Goal: Transaction & Acquisition: Purchase product/service

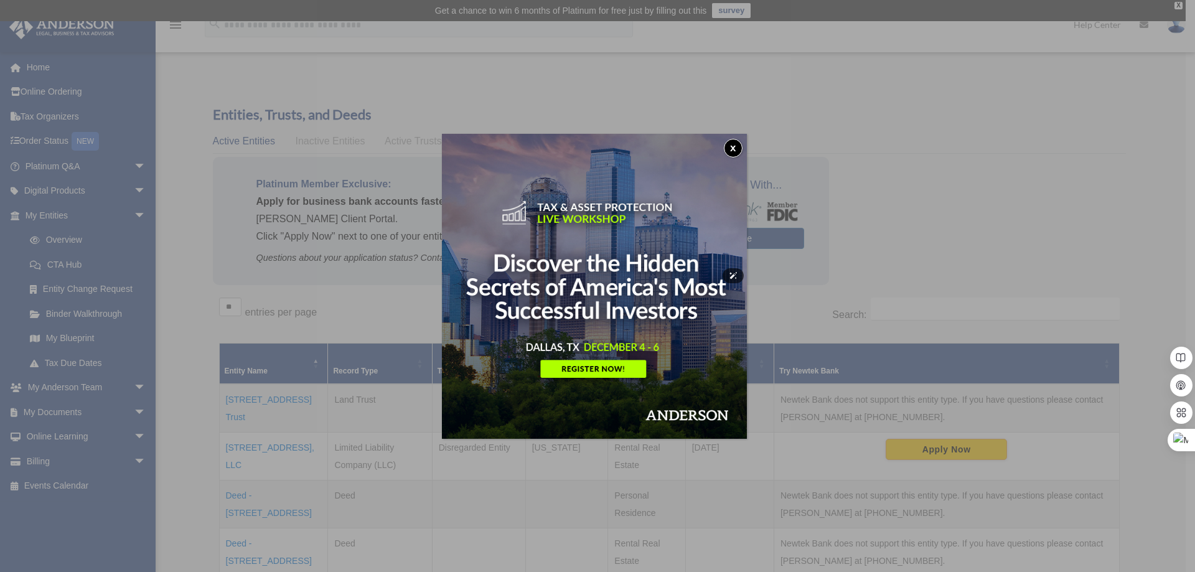
click at [731, 146] on button "x" at bounding box center [733, 148] width 19 height 19
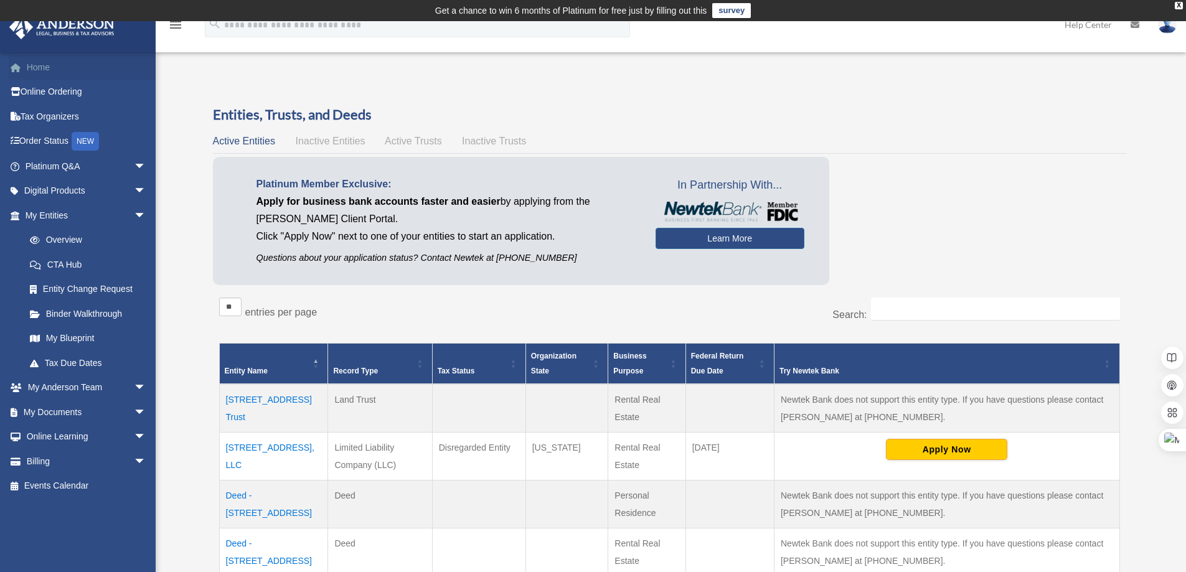
click at [49, 58] on link "Home" at bounding box center [87, 67] width 156 height 25
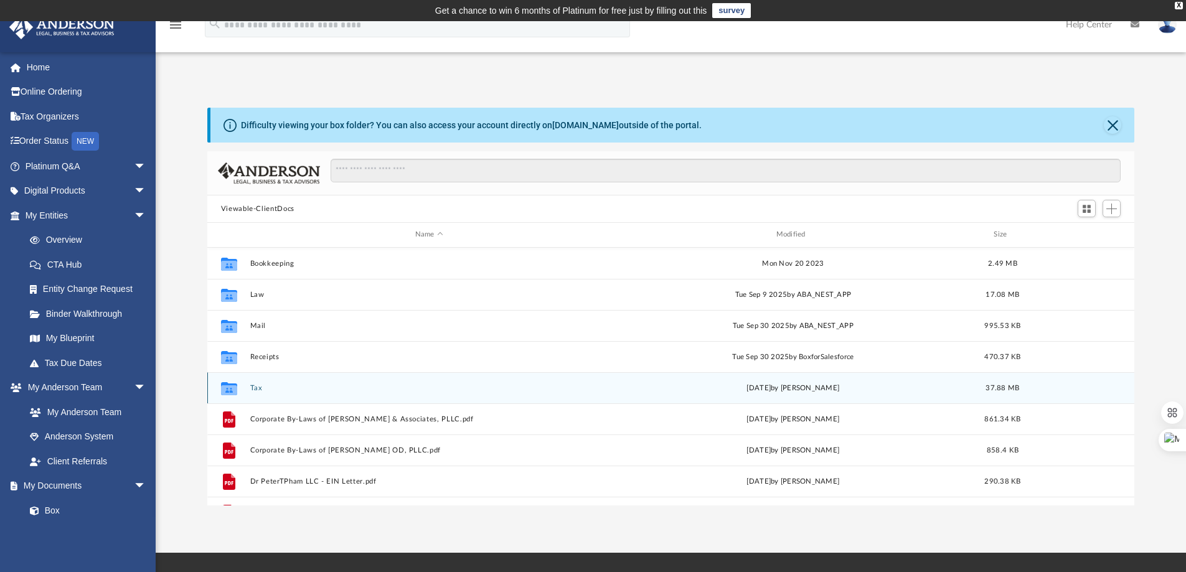
click at [227, 389] on icon "grid" at bounding box center [229, 387] width 16 height 13
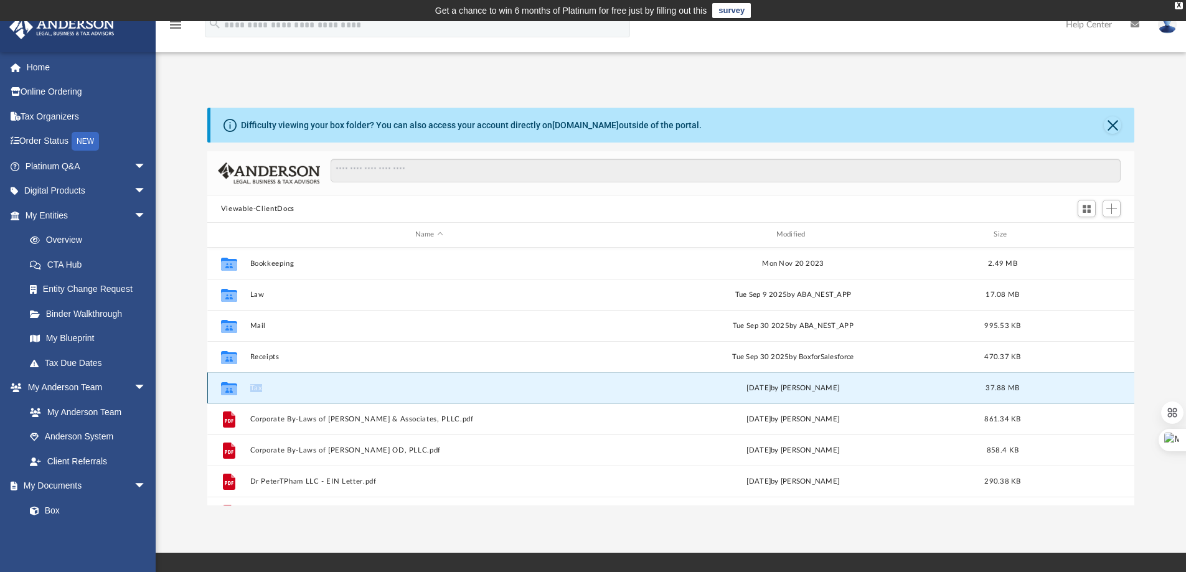
click at [227, 389] on icon "grid" at bounding box center [229, 387] width 16 height 13
click at [322, 380] on div "Collaborated Folder Tax Fri Oct 3 2025 by Jasmine Splunge 37.88 MB" at bounding box center [670, 387] width 927 height 31
click at [225, 391] on icon "grid" at bounding box center [229, 390] width 16 height 10
click at [259, 386] on button "Tax" at bounding box center [429, 388] width 358 height 8
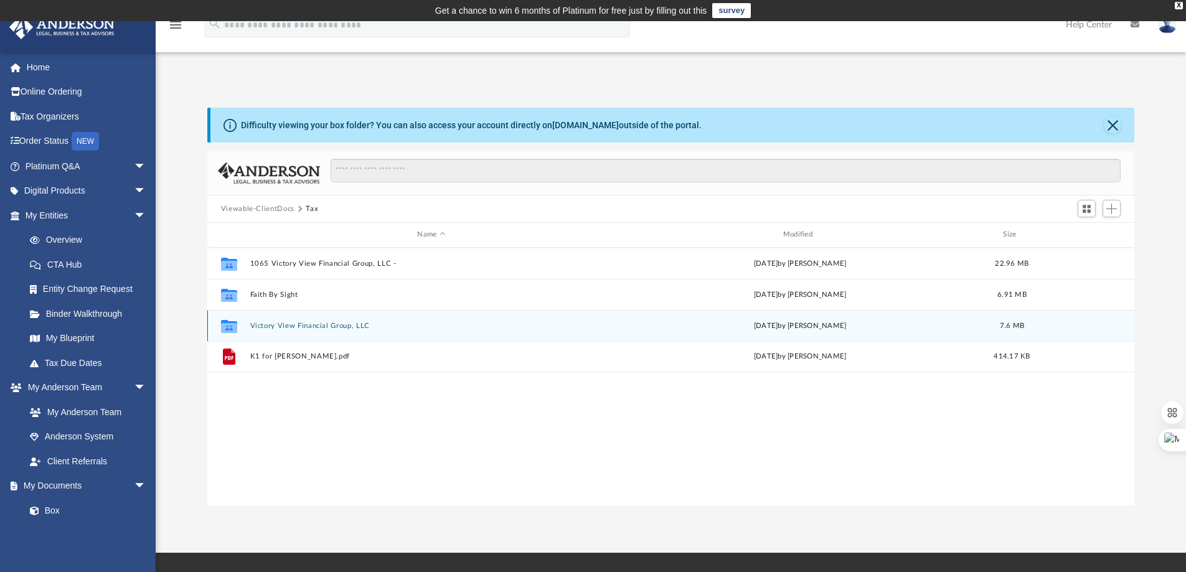
click at [289, 327] on button "Victory View Financial Group, LLC" at bounding box center [431, 326] width 363 height 8
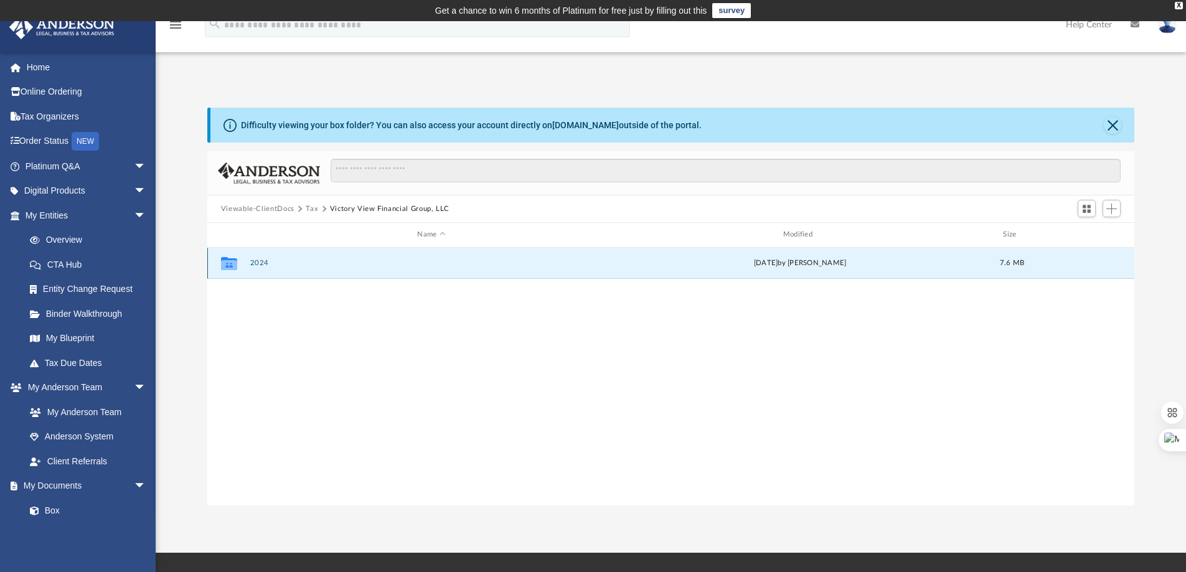
click at [255, 264] on button "2024" at bounding box center [431, 263] width 363 height 8
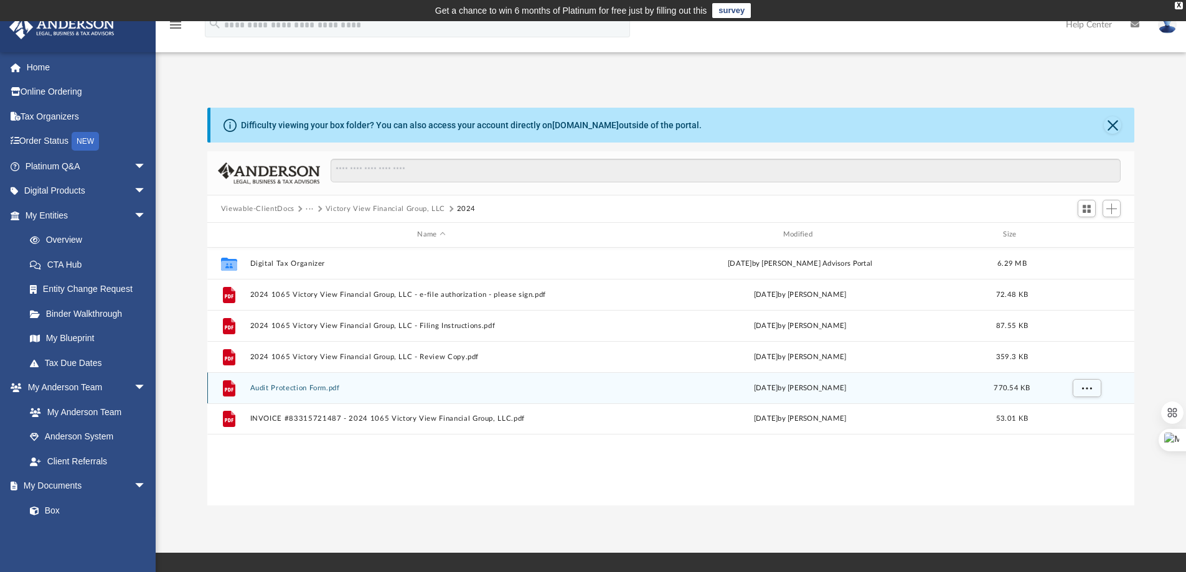
click at [301, 385] on button "Audit Protection Form.pdf" at bounding box center [431, 388] width 363 height 8
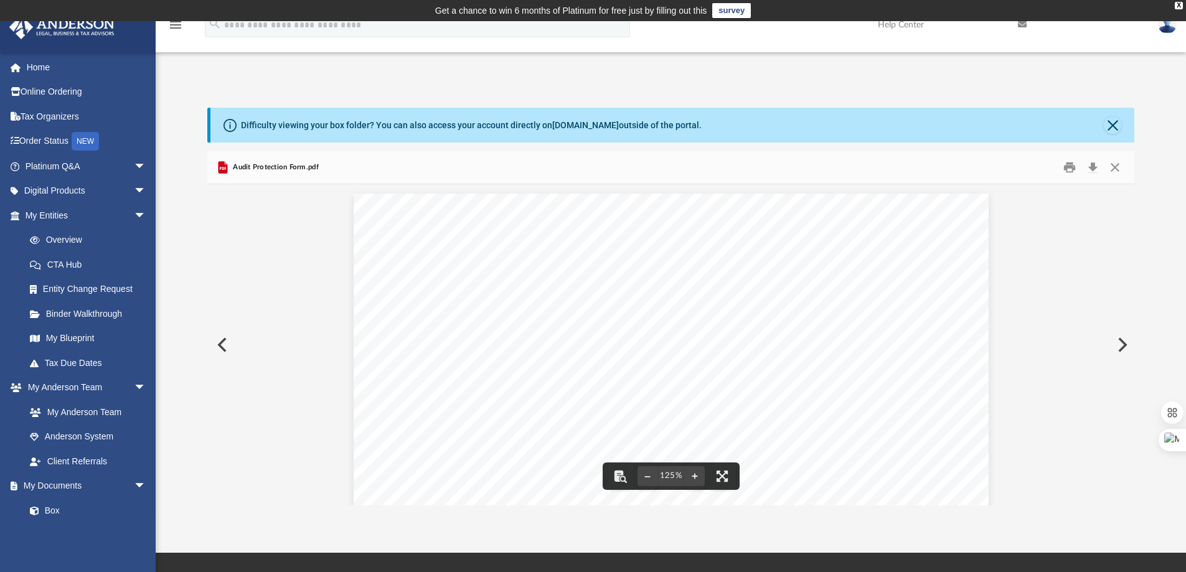
click at [226, 347] on button "Preview" at bounding box center [220, 344] width 27 height 35
click at [1109, 127] on button "Close" at bounding box center [1111, 124] width 17 height 17
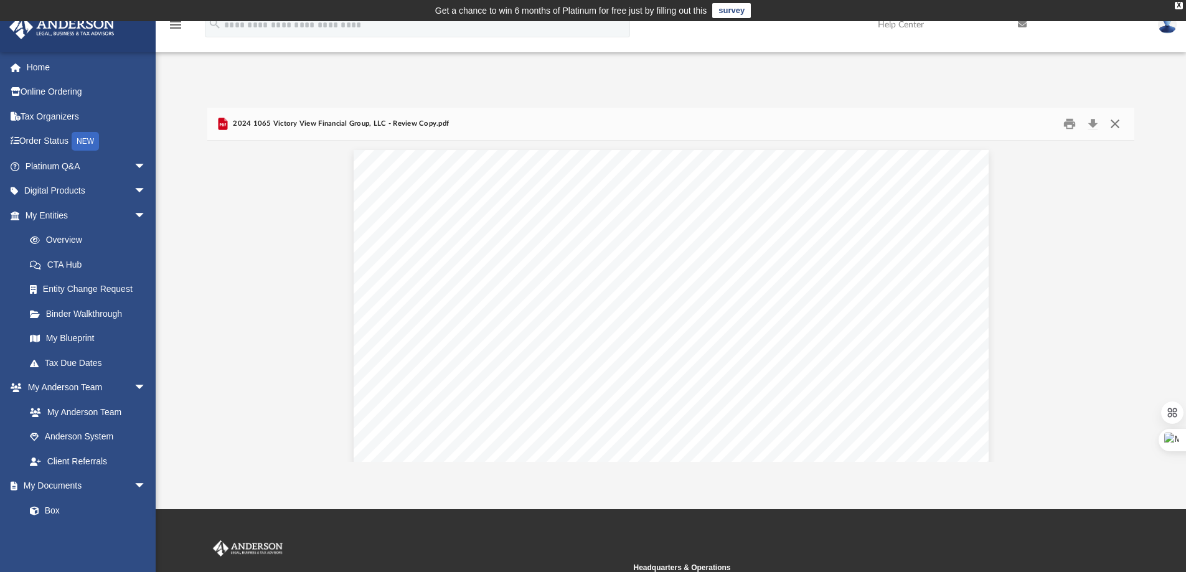
click at [1118, 124] on button "Close" at bounding box center [1114, 124] width 22 height 19
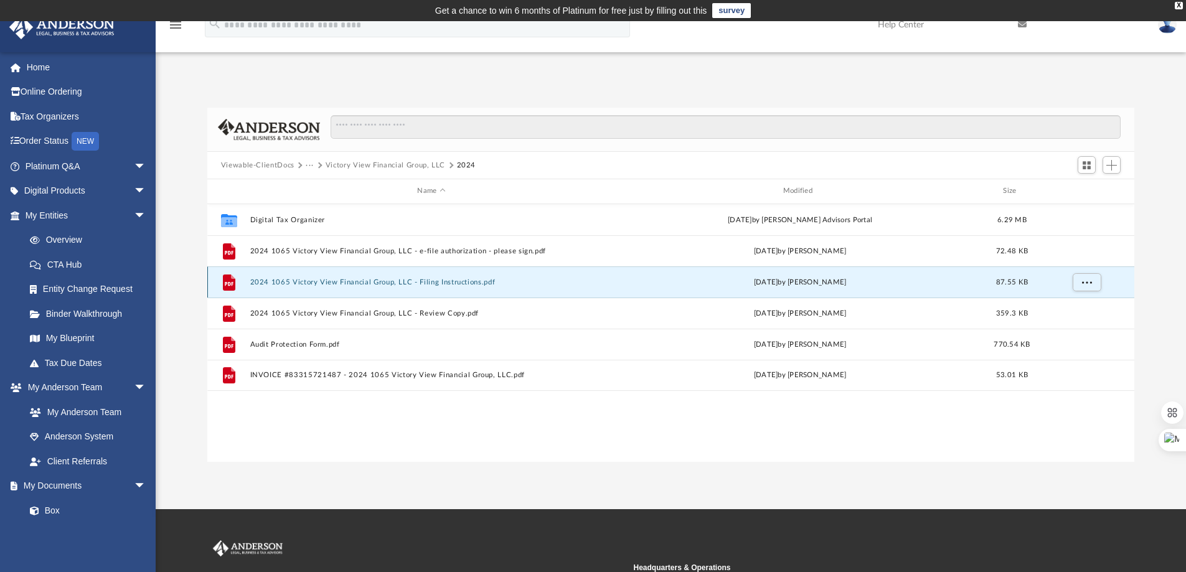
click at [358, 284] on button "2024 1065 Victory View Financial Group, LLC - Filing Instructions.pdf" at bounding box center [431, 282] width 363 height 8
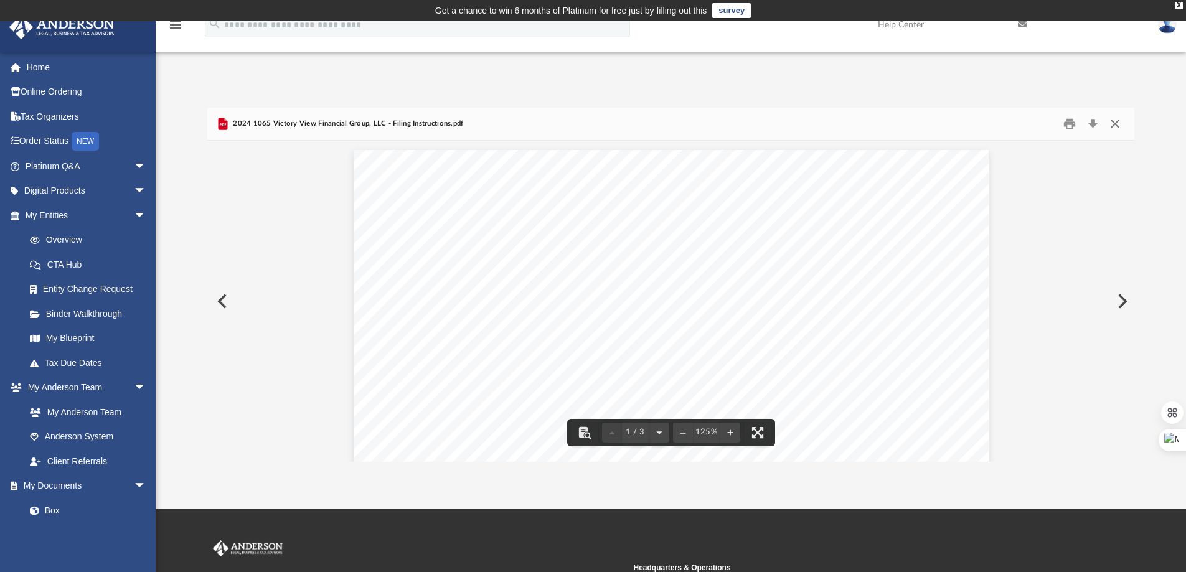
click at [1113, 115] on button "Close" at bounding box center [1114, 124] width 22 height 19
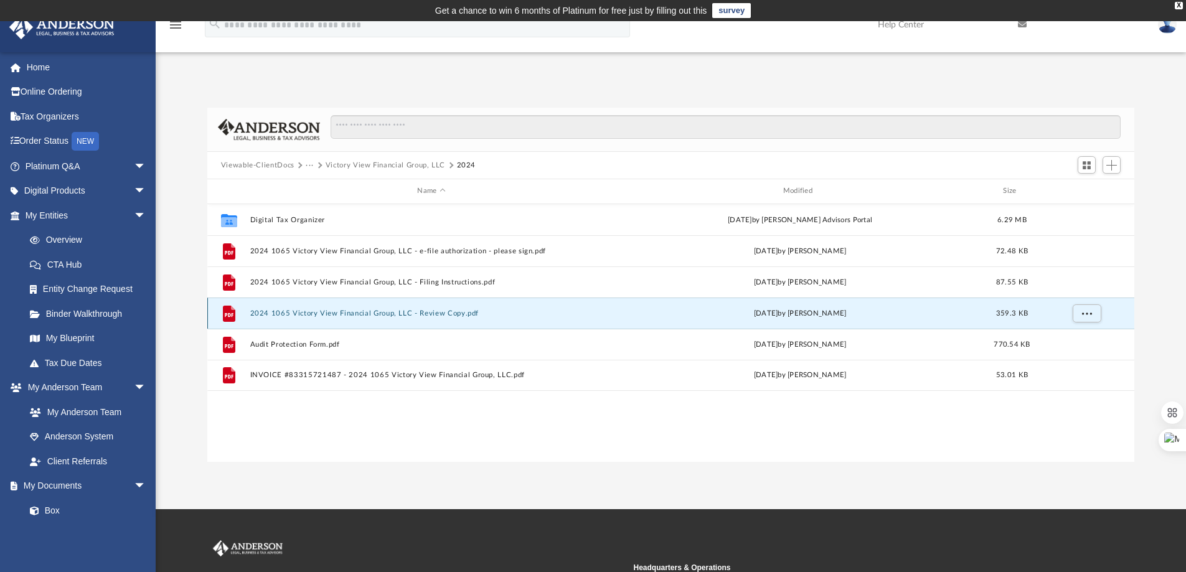
click at [373, 314] on button "2024 1065 Victory View Financial Group, LLC - Review Copy.pdf" at bounding box center [431, 313] width 363 height 8
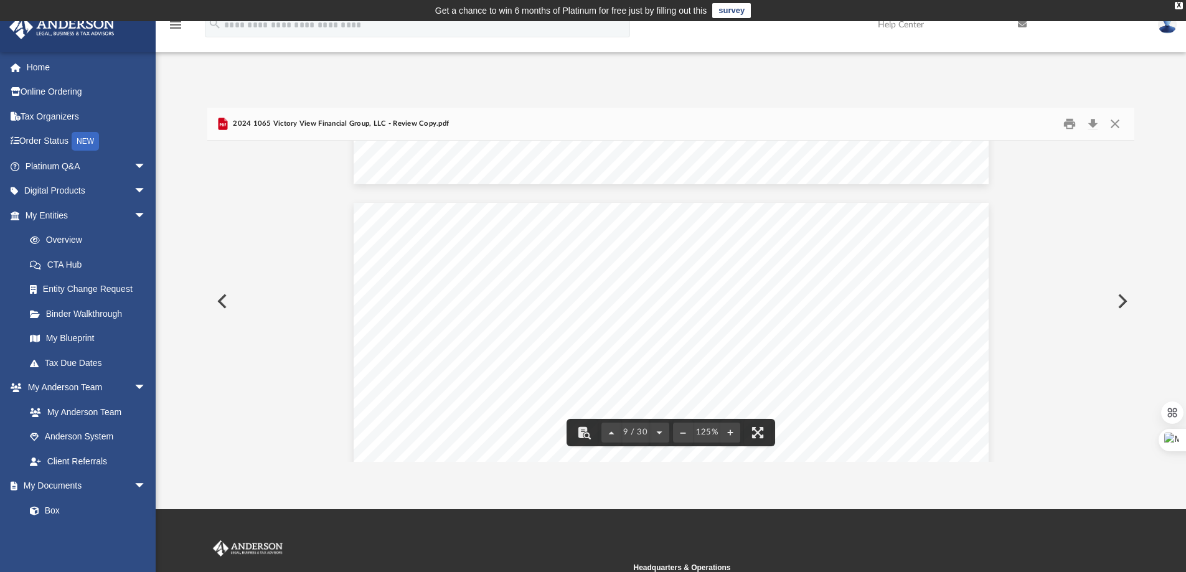
scroll to position [6659, 0]
click at [1113, 124] on button "Close" at bounding box center [1114, 124] width 22 height 19
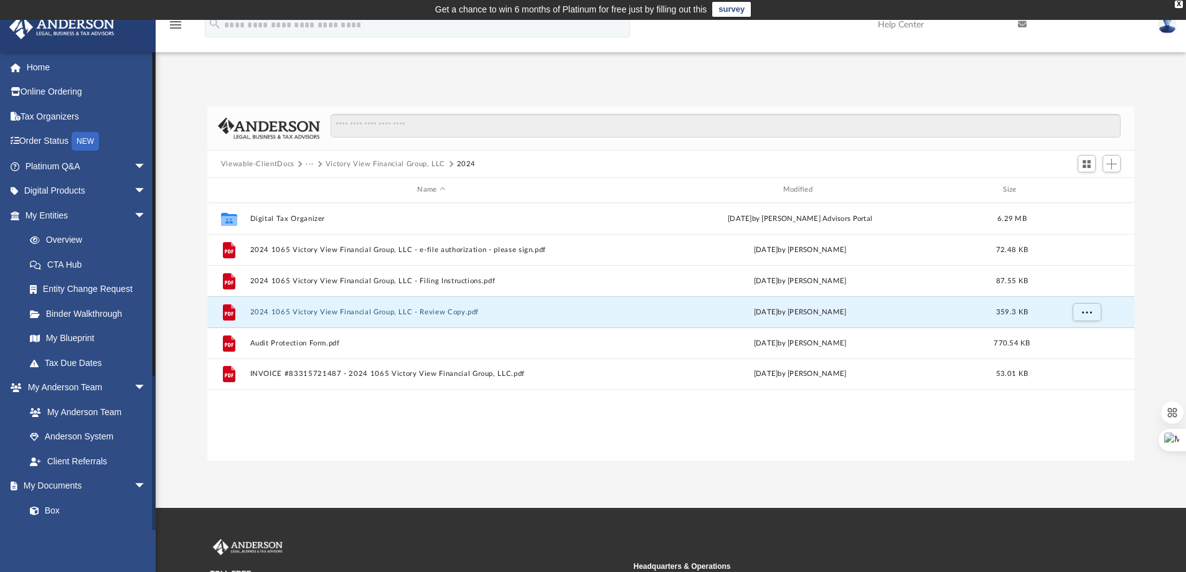
scroll to position [0, 0]
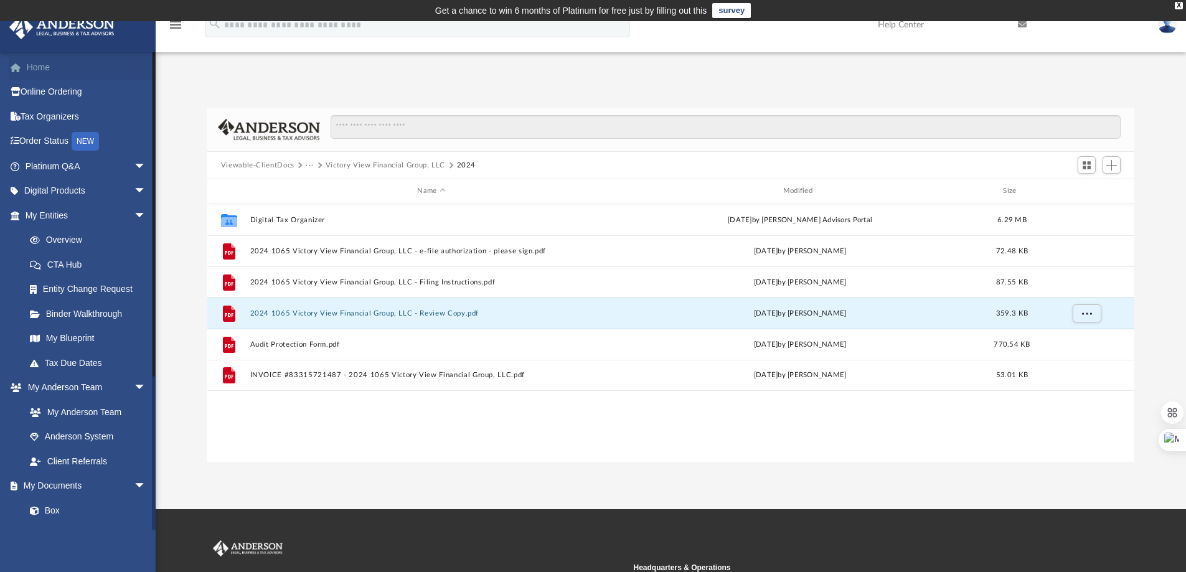
click at [29, 70] on link "Home" at bounding box center [87, 67] width 156 height 25
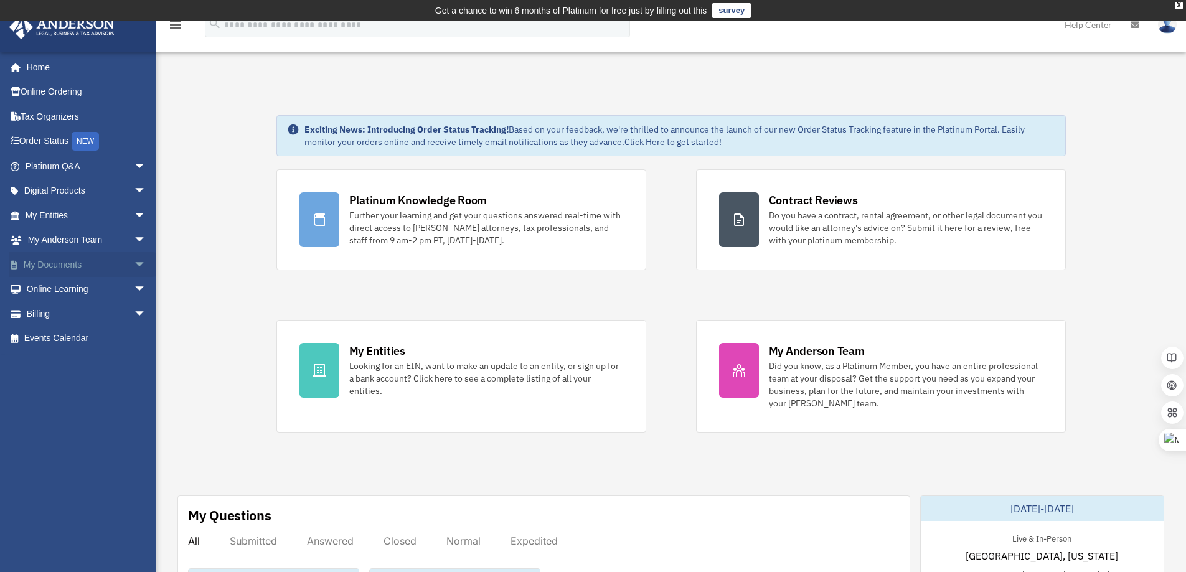
click at [87, 264] on link "My Documents arrow_drop_down" at bounding box center [87, 264] width 156 height 25
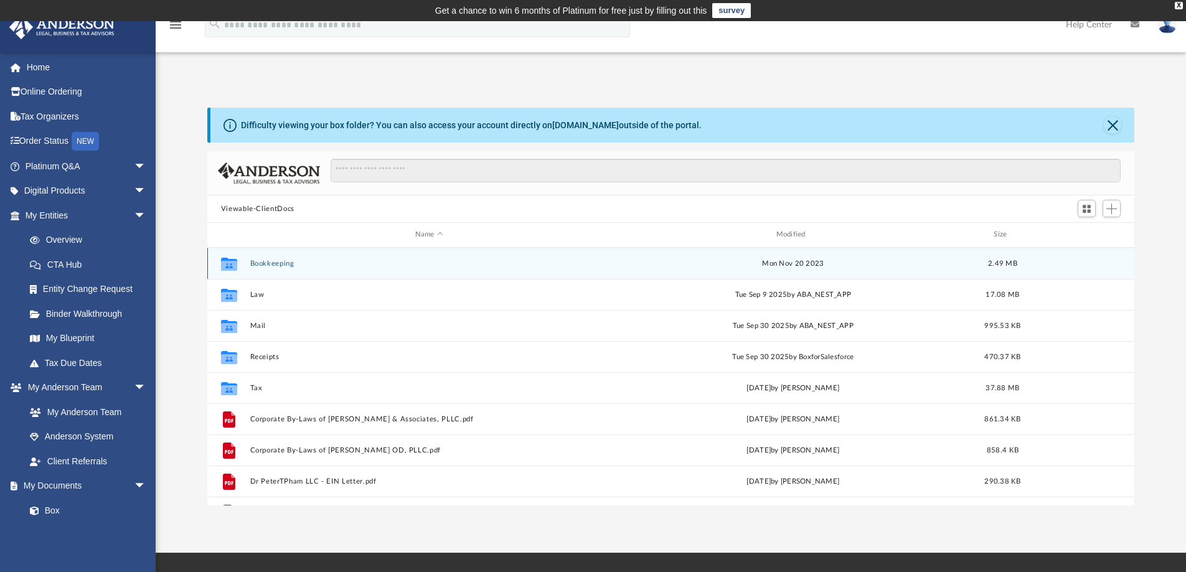
scroll to position [274, 917]
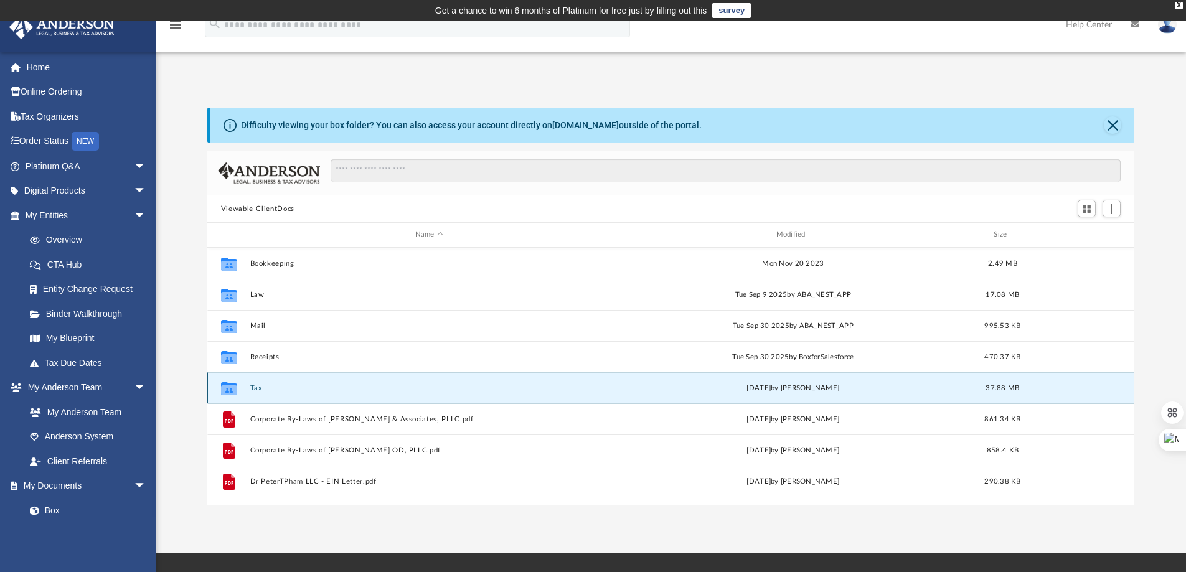
click at [253, 388] on button "Tax" at bounding box center [429, 388] width 358 height 8
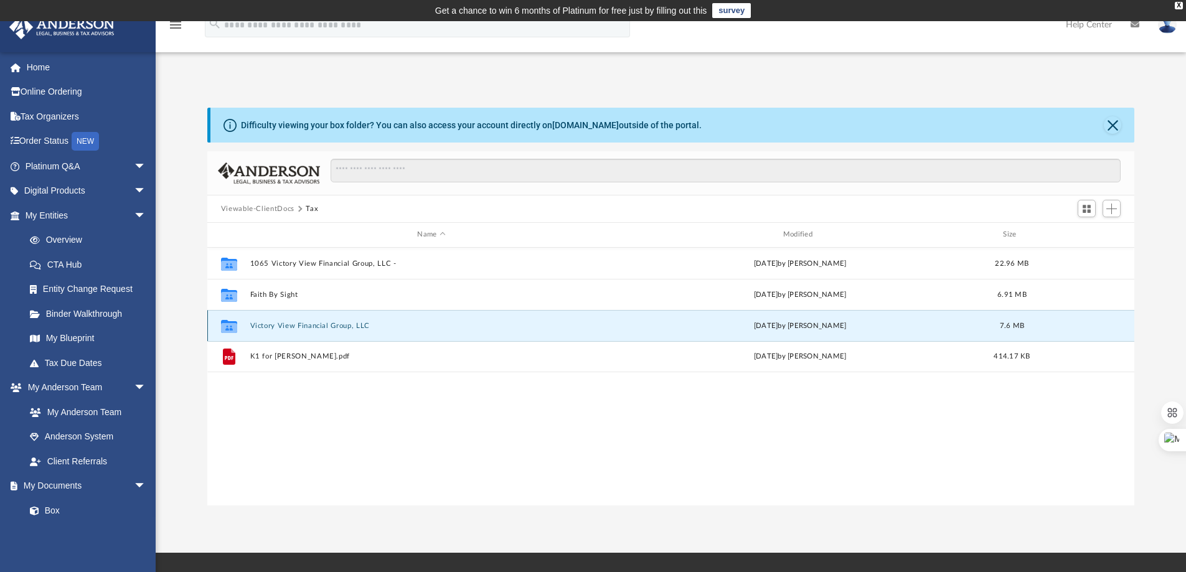
click at [327, 325] on button "Victory View Financial Group, LLC" at bounding box center [431, 326] width 363 height 8
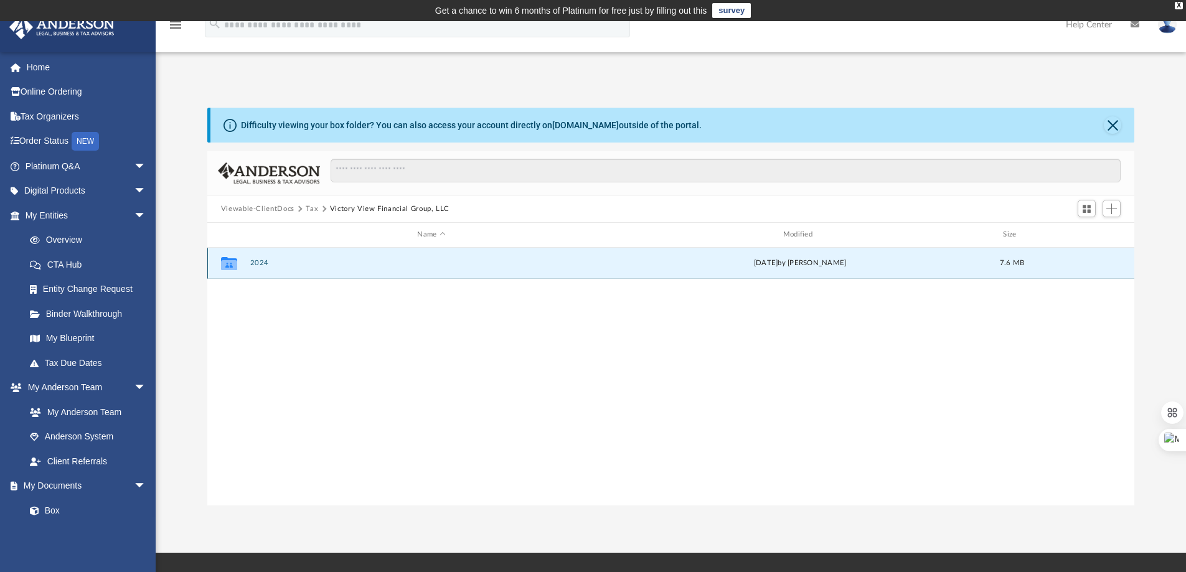
click at [250, 264] on button "2024" at bounding box center [431, 263] width 363 height 8
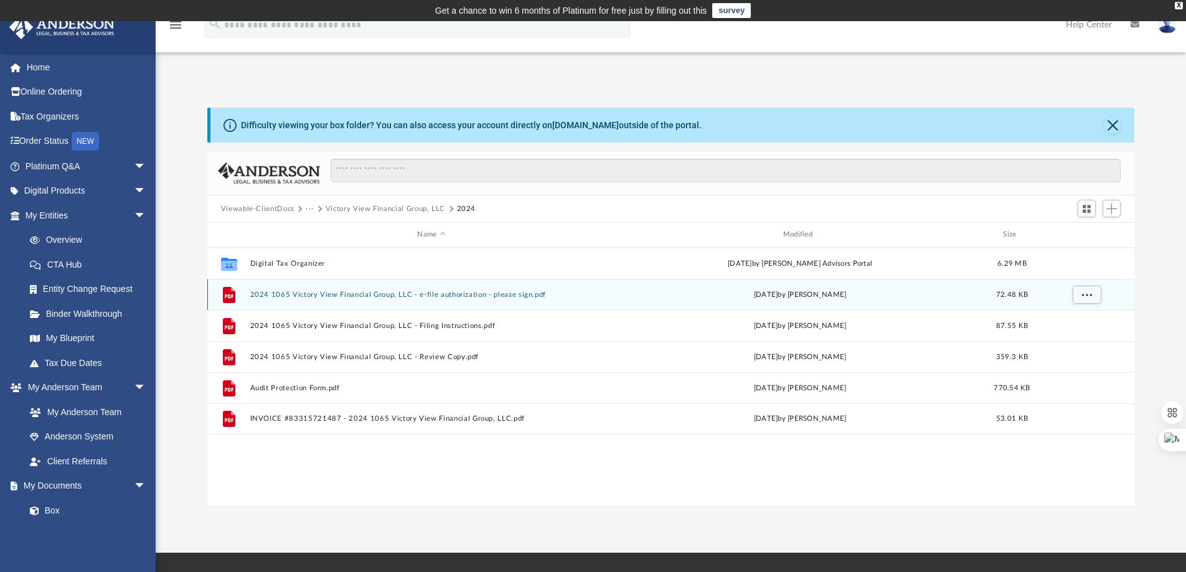
click at [444, 291] on button "2024 1065 Victory View Financial Group, LLC - e-file authorization - please sig…" at bounding box center [431, 295] width 363 height 8
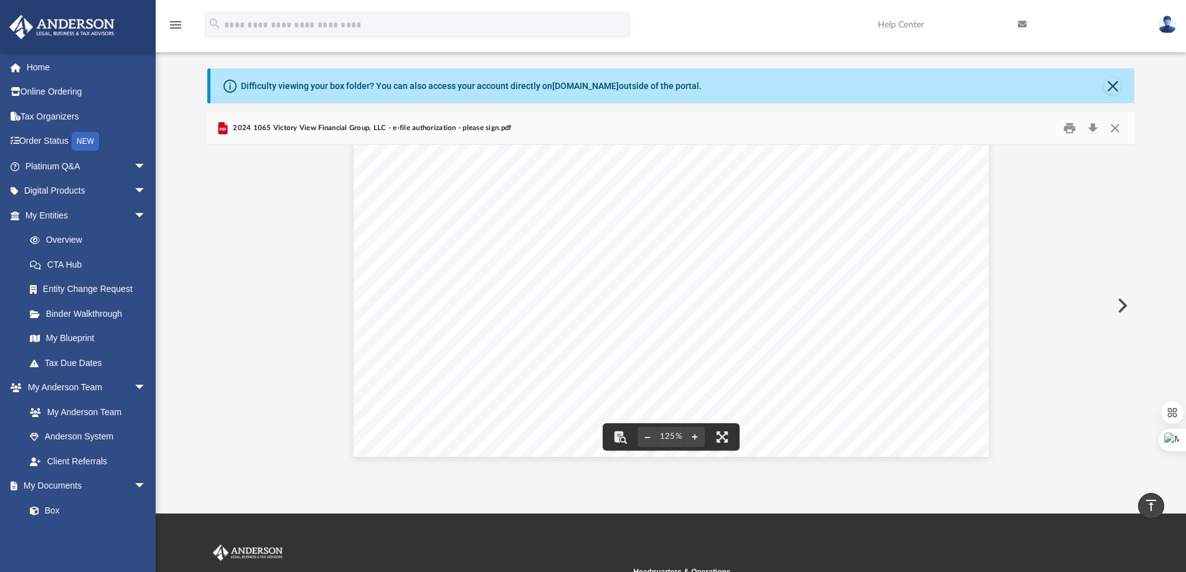
scroll to position [17, 0]
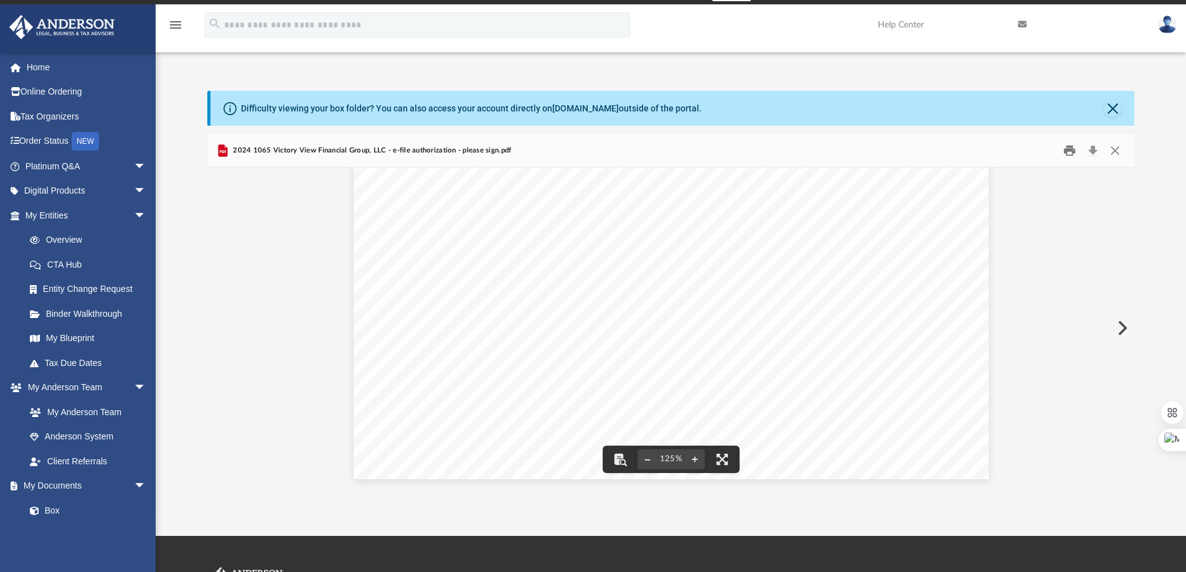
click at [1065, 147] on button "Print" at bounding box center [1069, 150] width 25 height 19
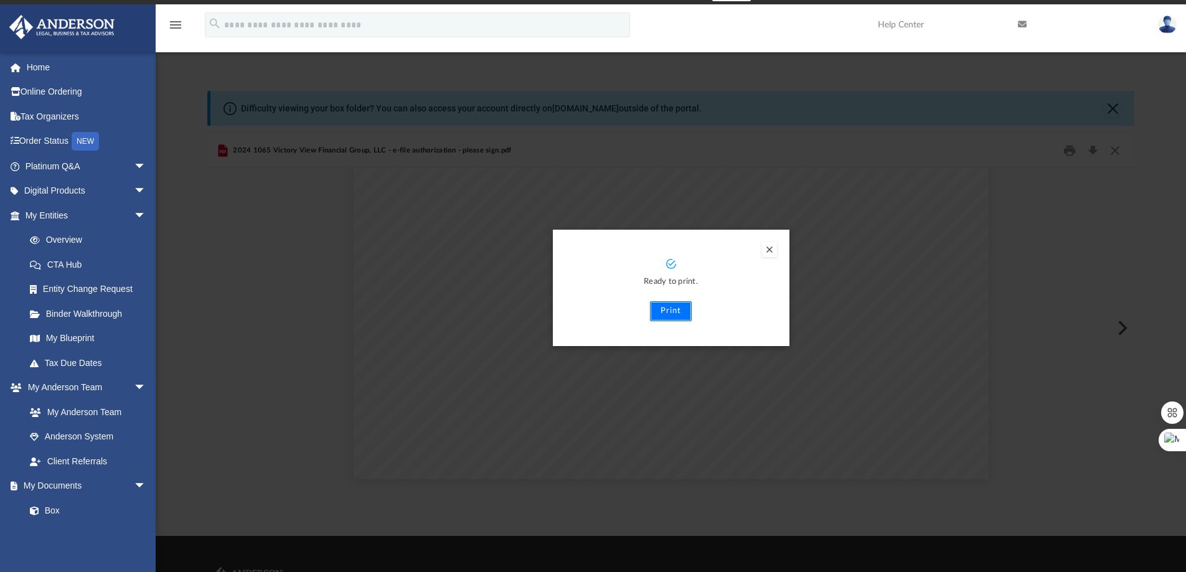
click at [673, 314] on button "Print" at bounding box center [671, 311] width 42 height 20
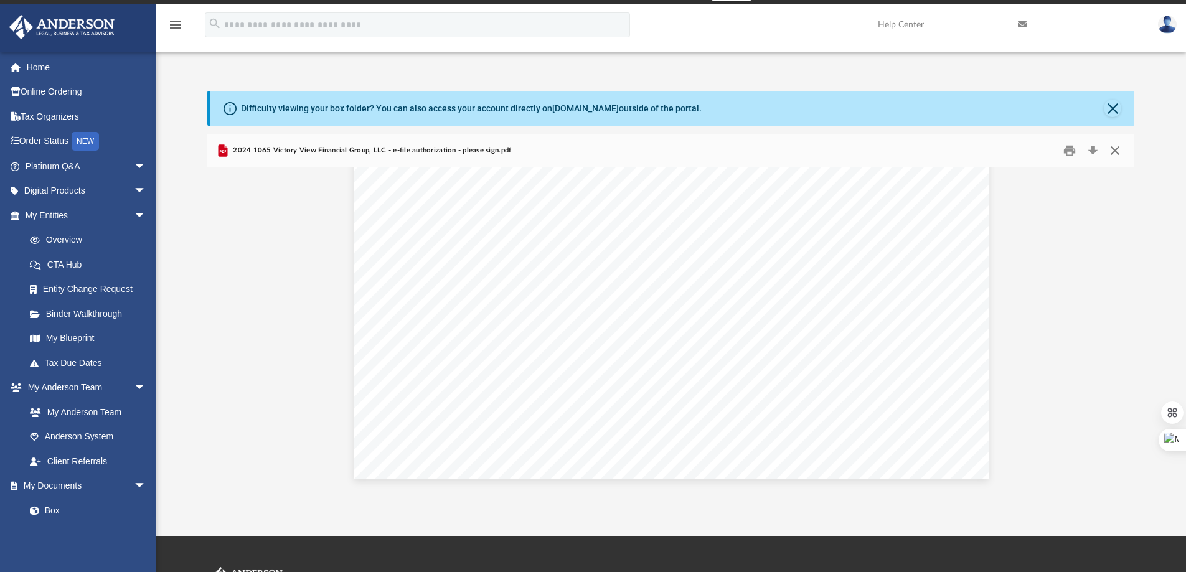
click at [1118, 152] on button "Close" at bounding box center [1114, 150] width 22 height 19
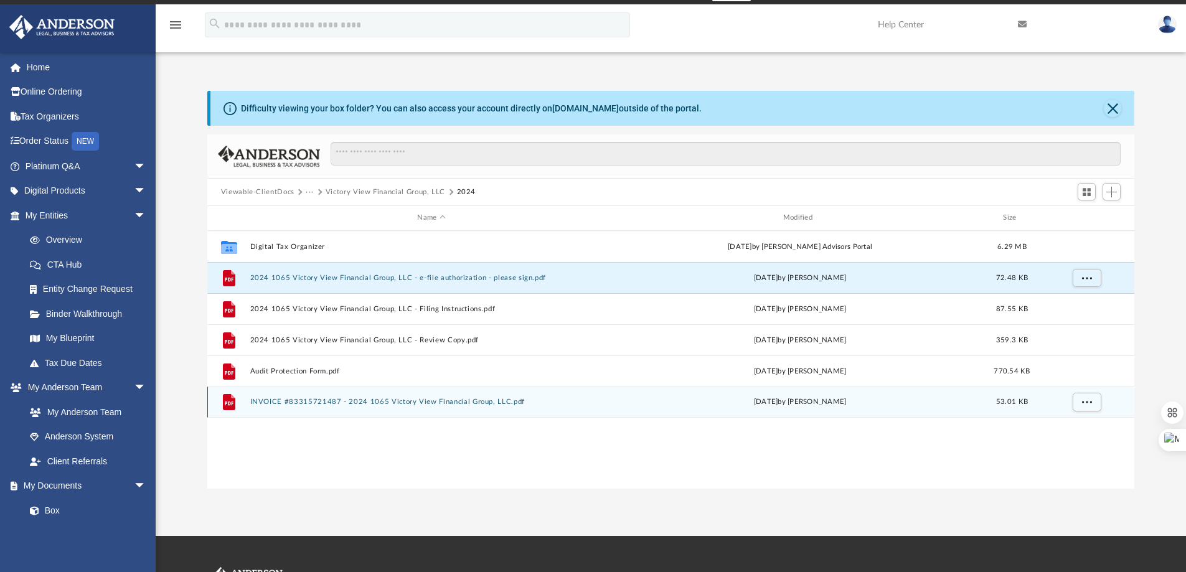
click at [362, 394] on div "File INVOICE #83315721487 - 2024 1065 Victory View Financial Group, LLC.pdf Fri…" at bounding box center [670, 401] width 927 height 31
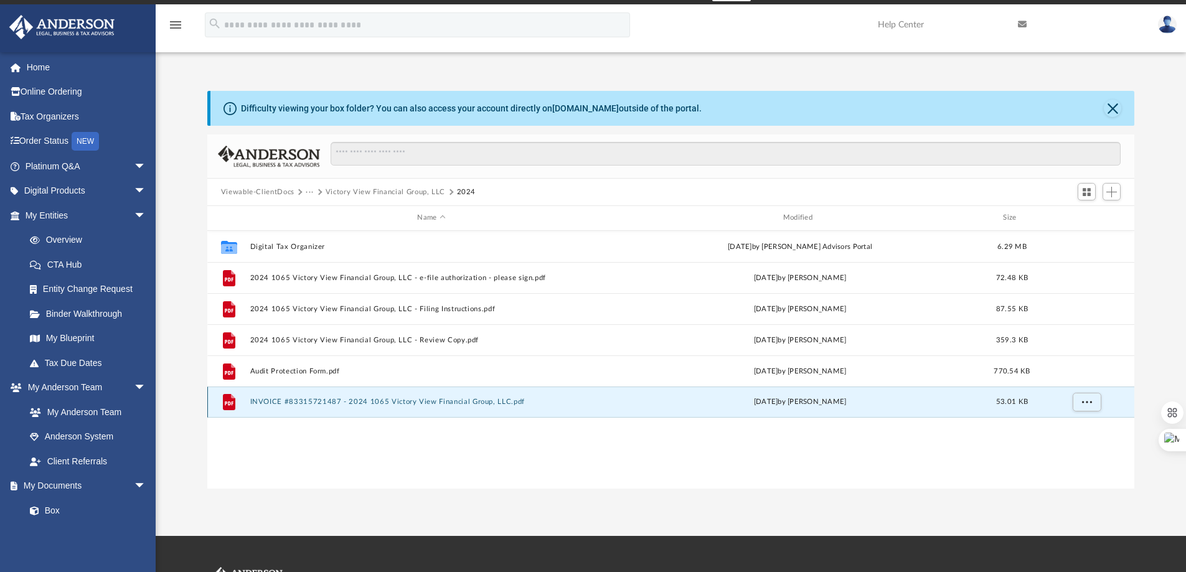
click at [353, 401] on button "INVOICE #83315721487 - 2024 1065 Victory View Financial Group, LLC.pdf" at bounding box center [431, 402] width 363 height 8
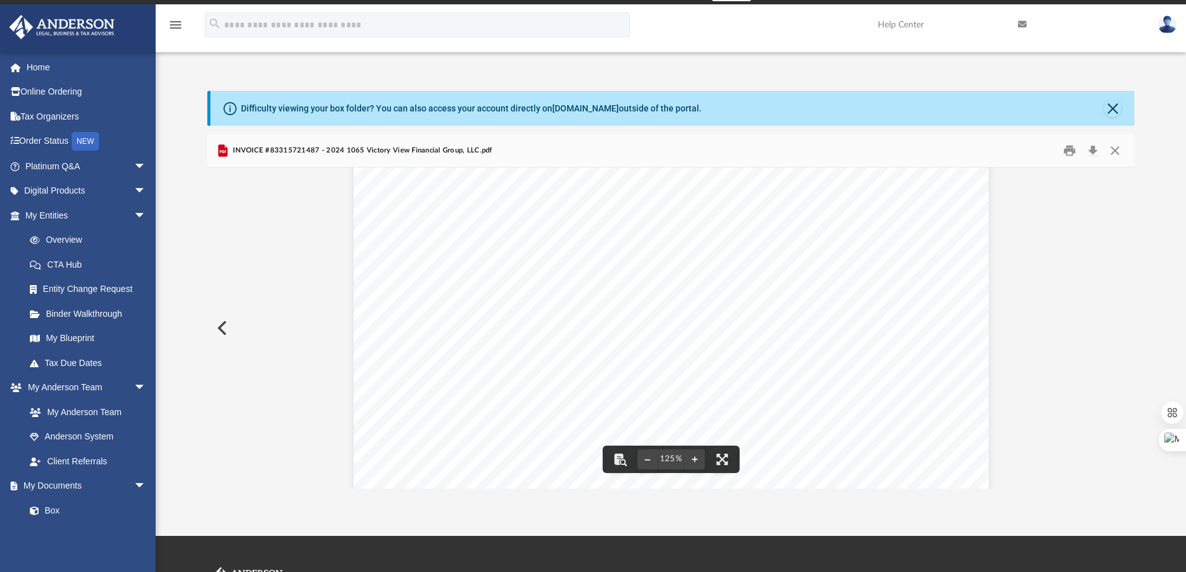
scroll to position [0, 0]
drag, startPoint x: 848, startPoint y: 325, endPoint x: 798, endPoint y: 333, distance: 50.4
drag, startPoint x: 789, startPoint y: 328, endPoint x: 843, endPoint y: 324, distance: 53.7
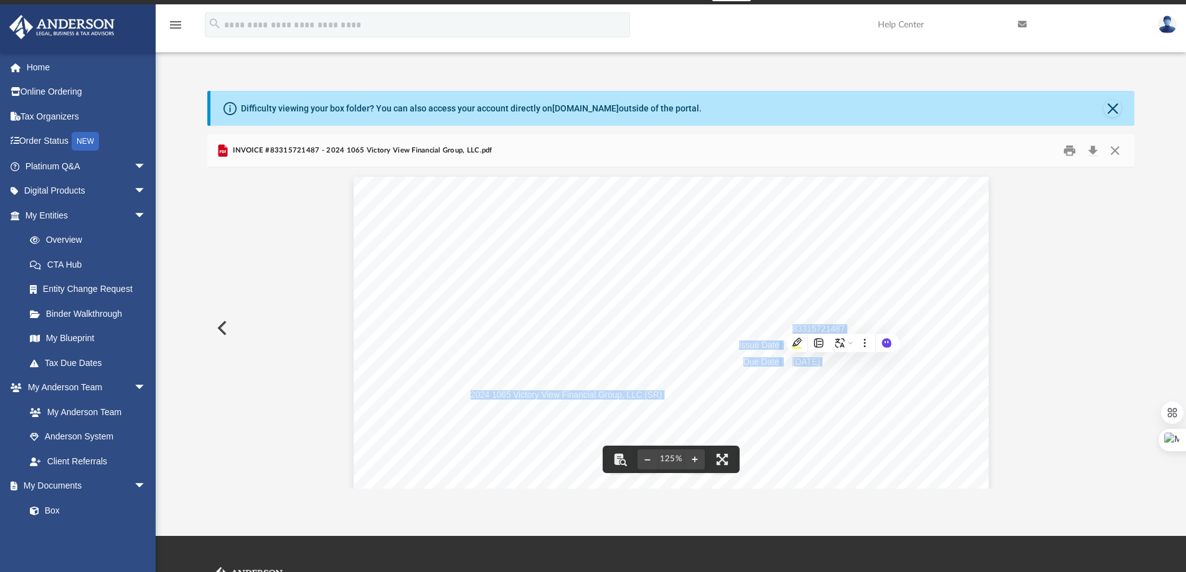
click at [818, 325] on span "83315721487" at bounding box center [818, 329] width 52 height 9
drag, startPoint x: 791, startPoint y: 327, endPoint x: 820, endPoint y: 329, distance: 28.7
click at [819, 329] on span "83315721487" at bounding box center [818, 329] width 52 height 9
click at [835, 328] on span "83315721487" at bounding box center [818, 329] width 52 height 9
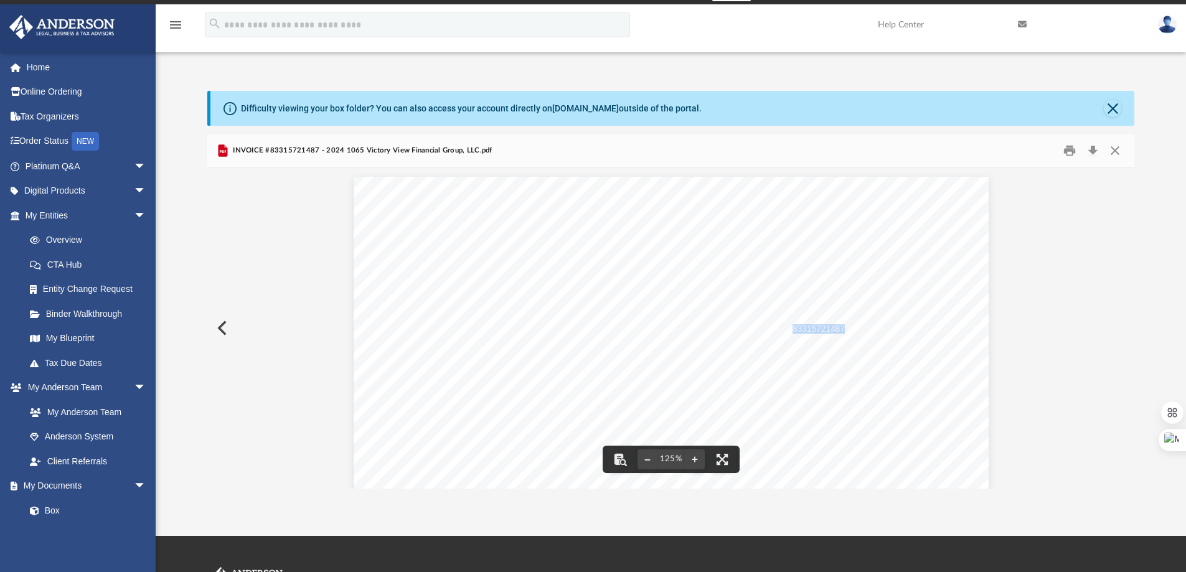
drag, startPoint x: 839, startPoint y: 327, endPoint x: 790, endPoint y: 328, distance: 49.2
click at [792, 328] on span "83315721487" at bounding box center [818, 329] width 52 height 9
click at [1113, 147] on button "Close" at bounding box center [1114, 150] width 22 height 19
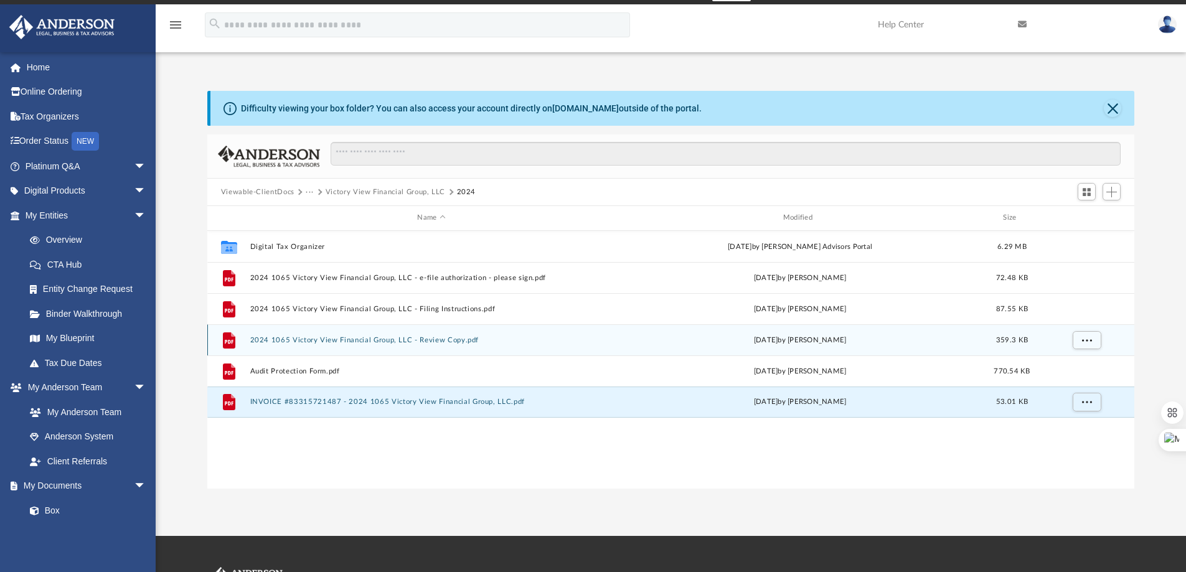
click at [405, 337] on button "2024 1065 Victory View Financial Group, LLC - Review Copy.pdf" at bounding box center [431, 340] width 363 height 8
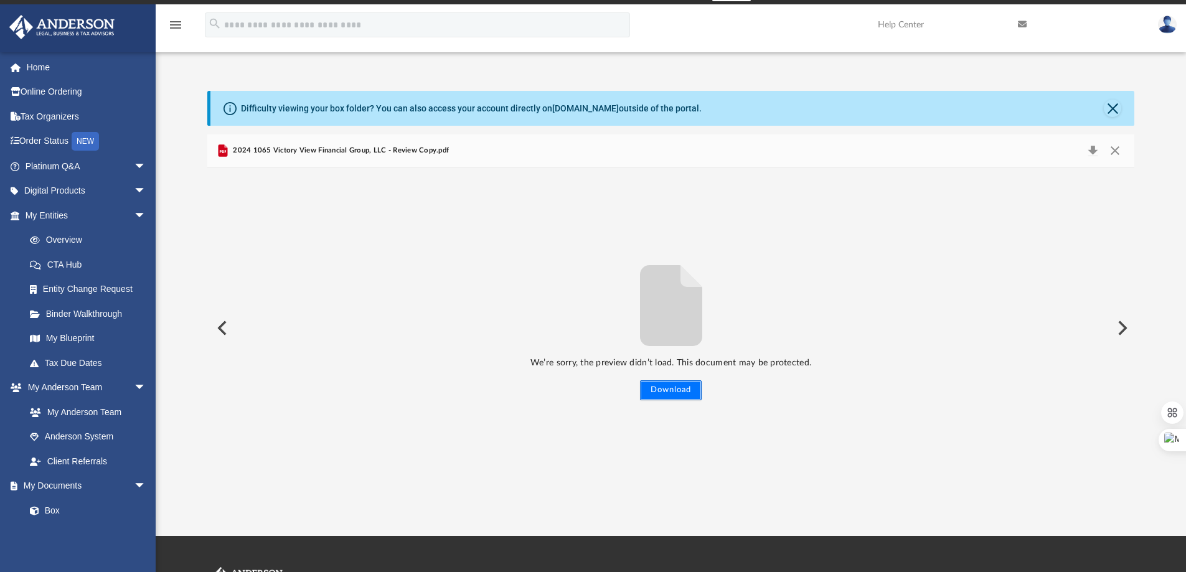
click at [675, 389] on button "Download" at bounding box center [671, 390] width 62 height 20
click at [1116, 146] on button "Close" at bounding box center [1114, 150] width 22 height 17
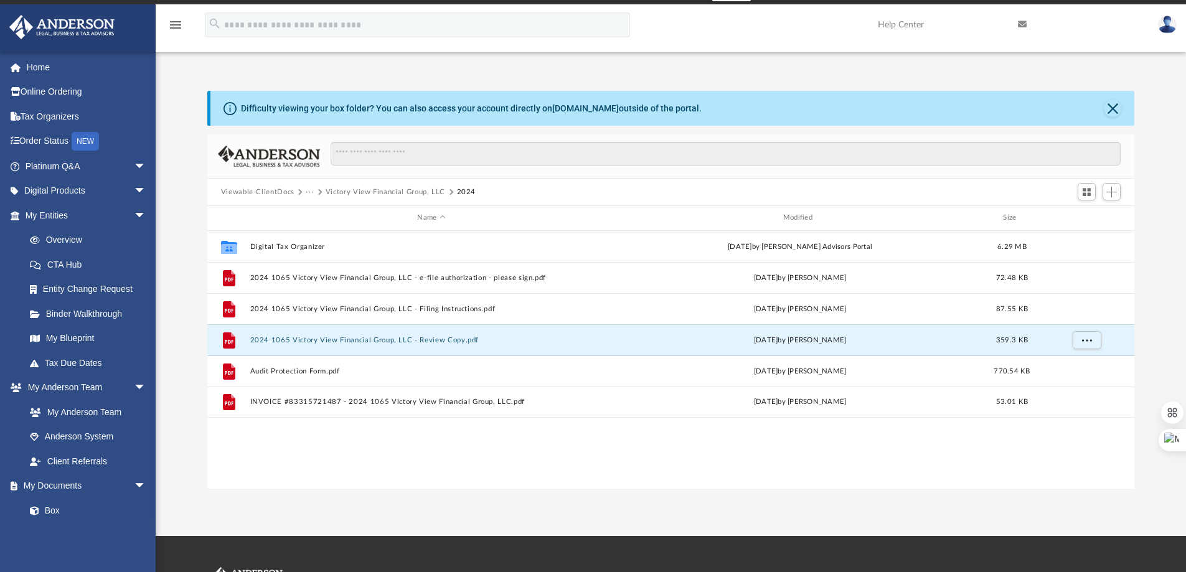
drag, startPoint x: 365, startPoint y: 437, endPoint x: 785, endPoint y: 461, distance: 420.7
click at [785, 461] on div "Collaborated Folder Digital Tax Organizer Mon Sep 29 2025 by Anderson Advisors …" at bounding box center [670, 360] width 927 height 258
click at [1112, 189] on span "Add" at bounding box center [1111, 192] width 11 height 11
click at [1089, 220] on li "Upload" at bounding box center [1094, 216] width 40 height 13
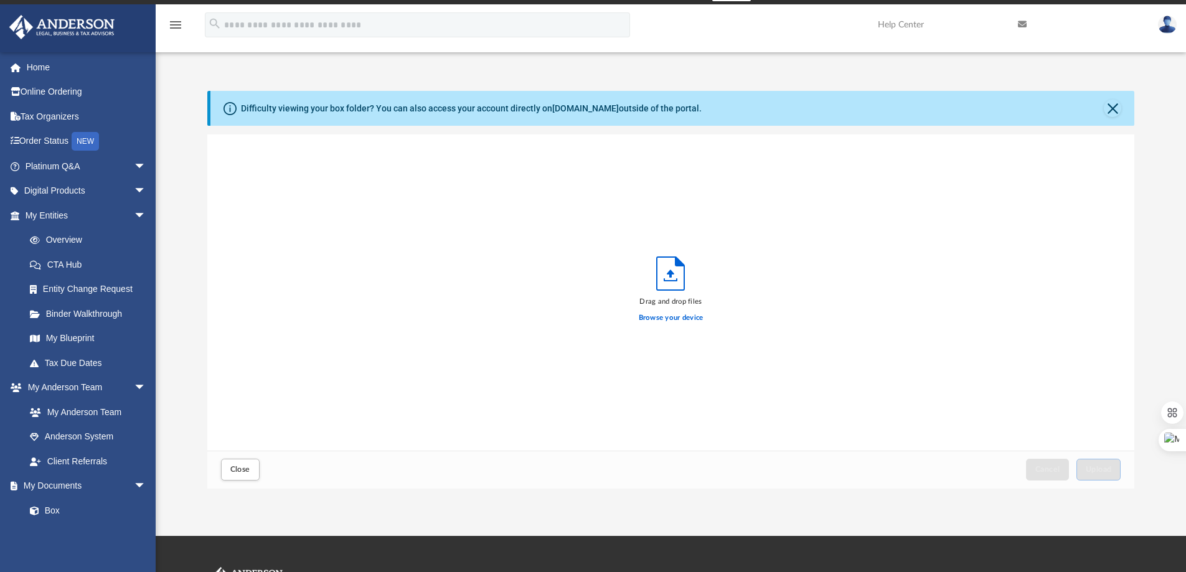
scroll to position [306, 917]
click at [665, 319] on label "Browse your device" at bounding box center [671, 317] width 65 height 11
click at [0, 0] on input "Browse your device" at bounding box center [0, 0] width 0 height 0
click at [663, 313] on label "Browse your device" at bounding box center [671, 317] width 65 height 11
click at [0, 0] on input "Browse your device" at bounding box center [0, 0] width 0 height 0
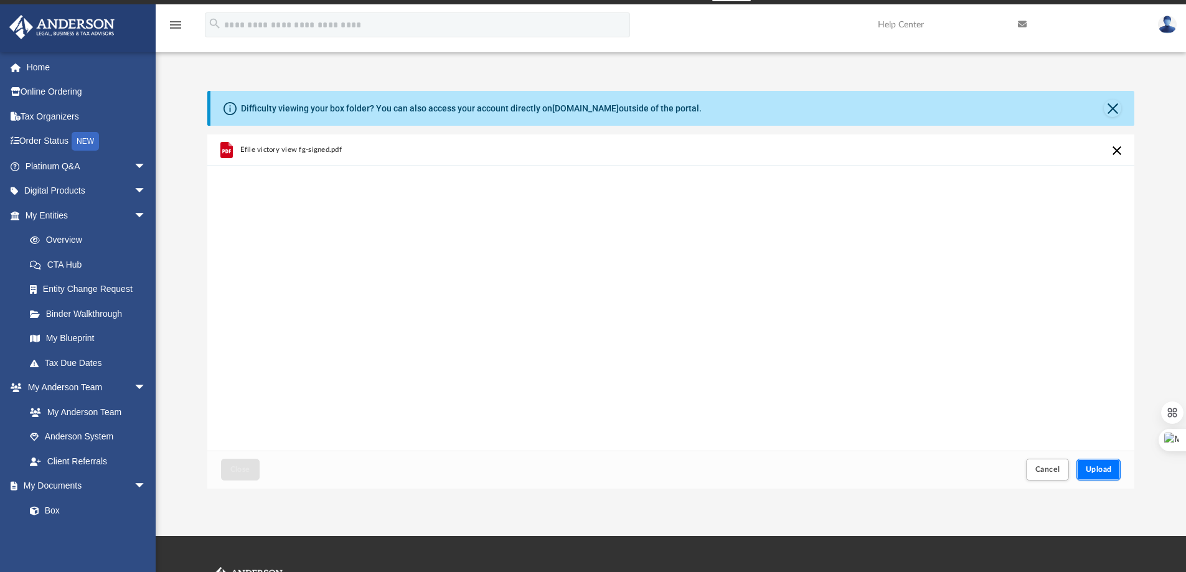
click at [1103, 466] on span "Upload" at bounding box center [1098, 469] width 26 height 7
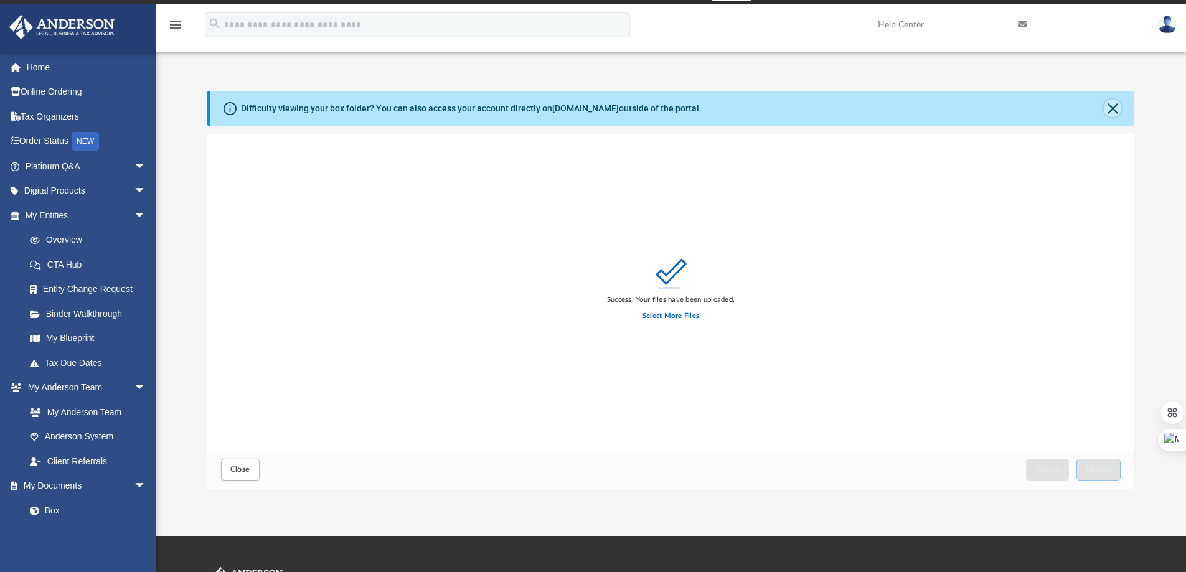
click at [1106, 106] on button "Close" at bounding box center [1111, 108] width 17 height 17
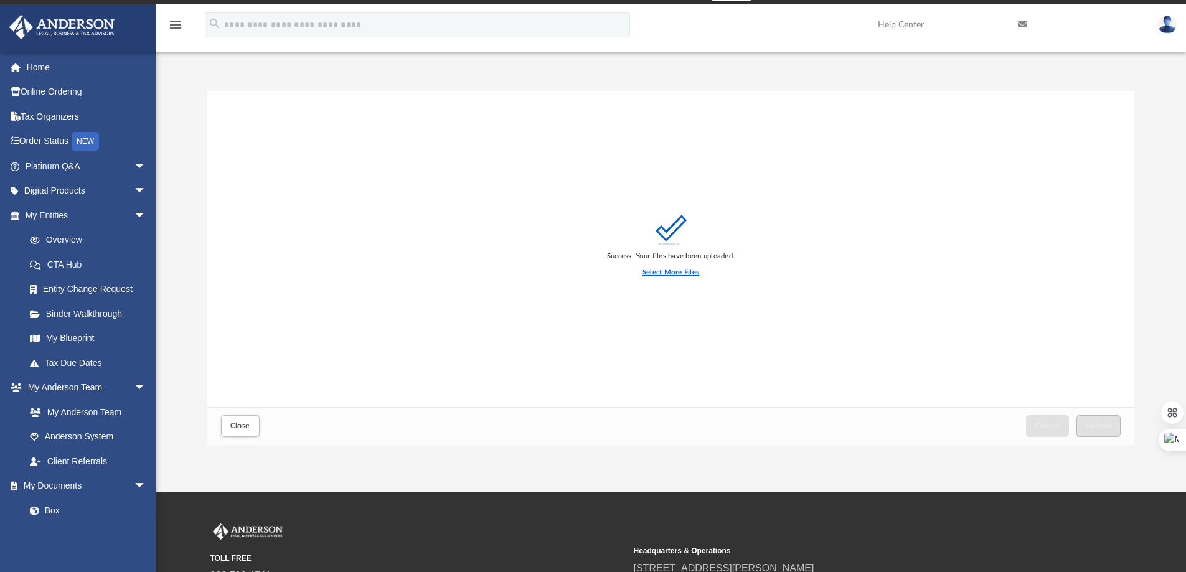
click at [660, 278] on label "Select More Files" at bounding box center [670, 272] width 57 height 11
click at [0, 0] on input "Select More Files" at bounding box center [0, 0] width 0 height 0
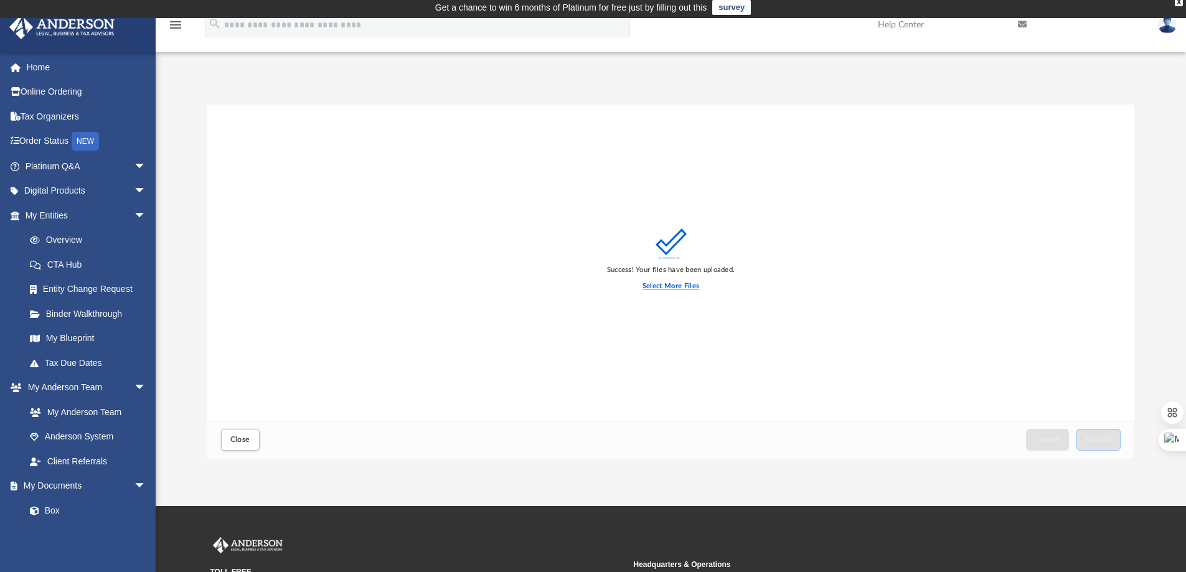
scroll to position [0, 0]
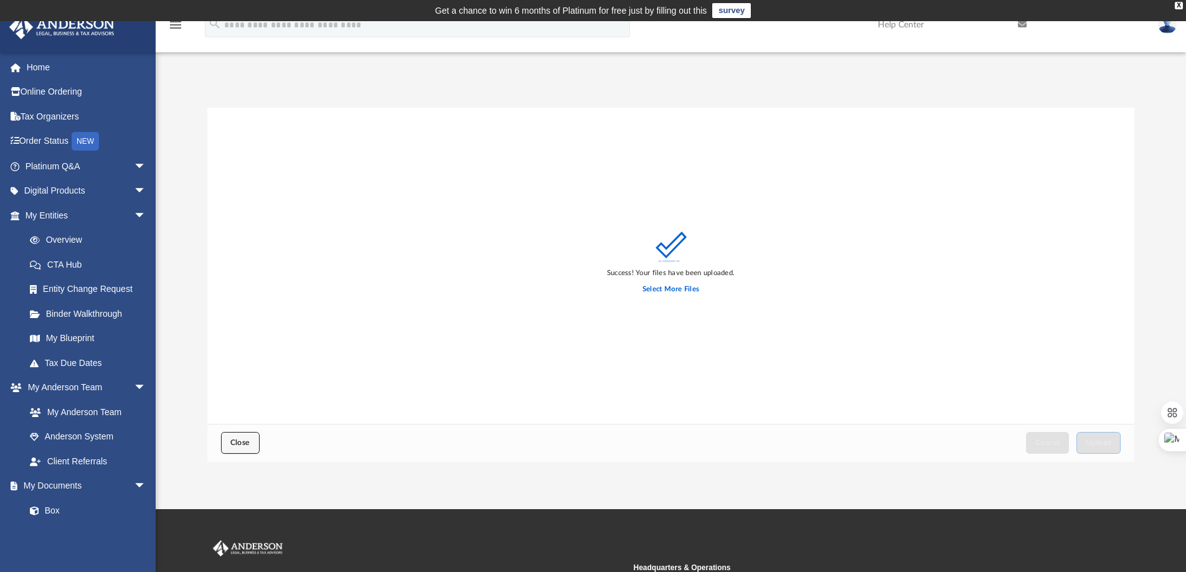
click at [248, 437] on button "Close" at bounding box center [240, 443] width 39 height 22
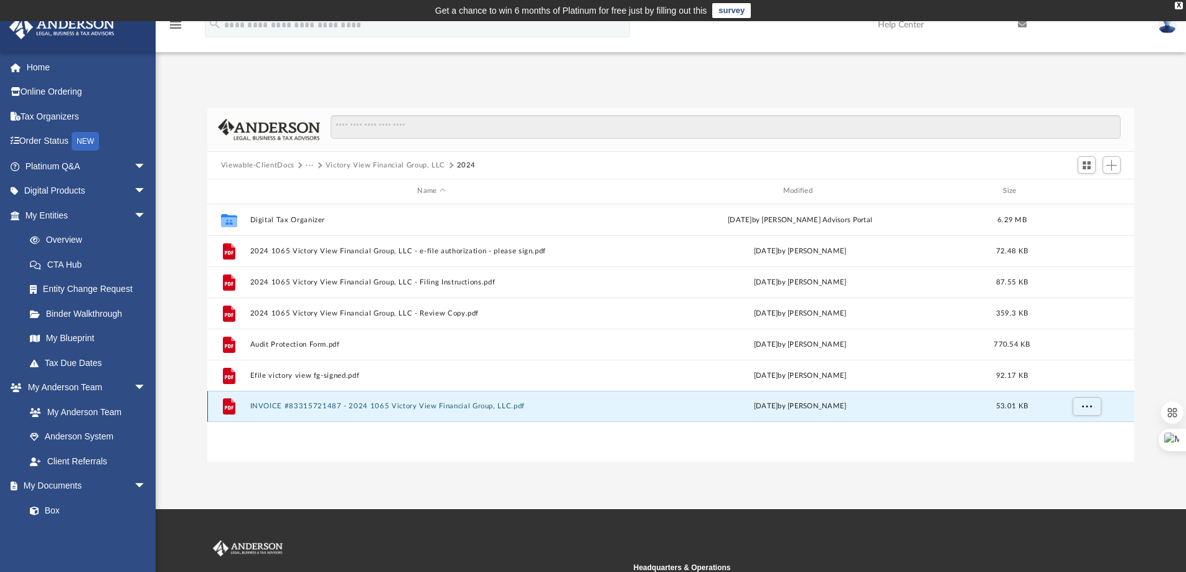
click at [334, 408] on button "INVOICE #83315721487 - 2024 1065 Victory View Financial Group, LLC.pdf" at bounding box center [431, 406] width 363 height 8
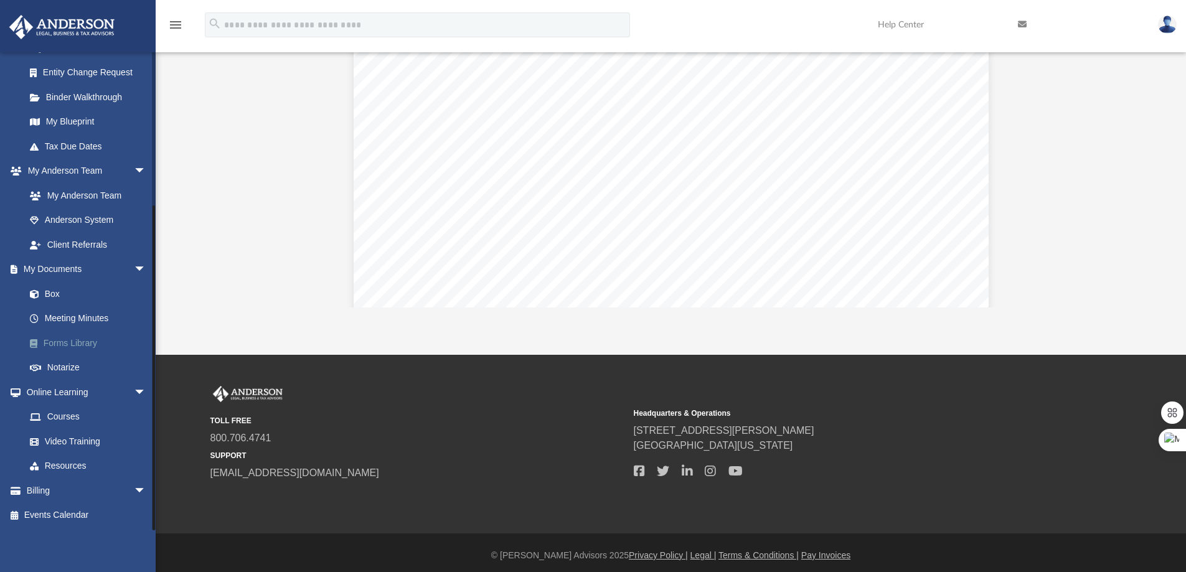
scroll to position [160, 0]
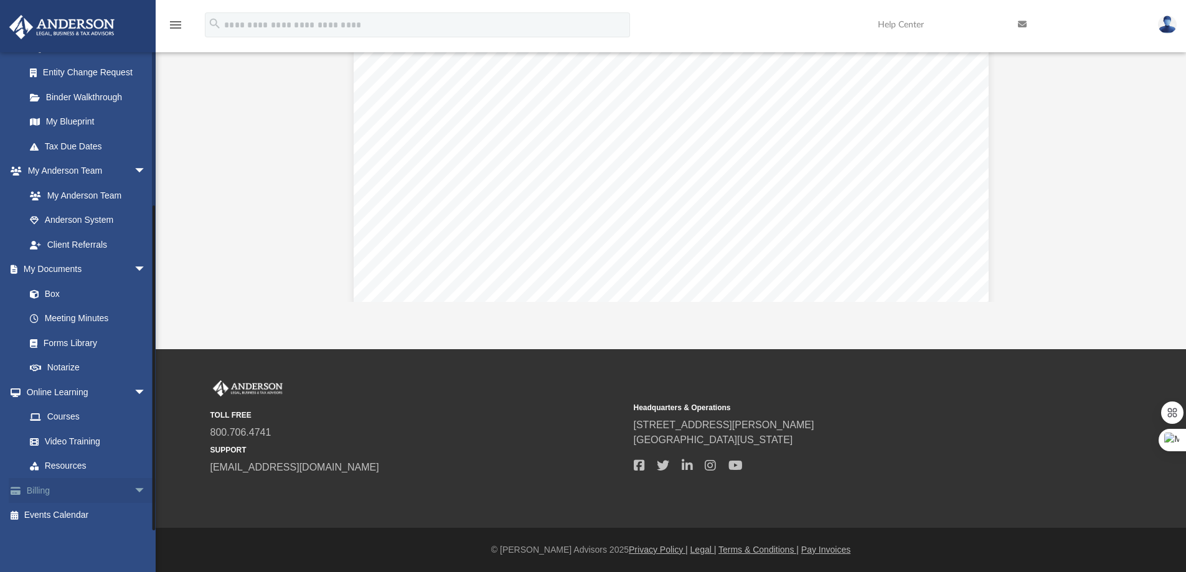
click at [121, 487] on link "Billing arrow_drop_down" at bounding box center [87, 490] width 156 height 25
click at [134, 487] on span "arrow_drop_down" at bounding box center [146, 491] width 25 height 26
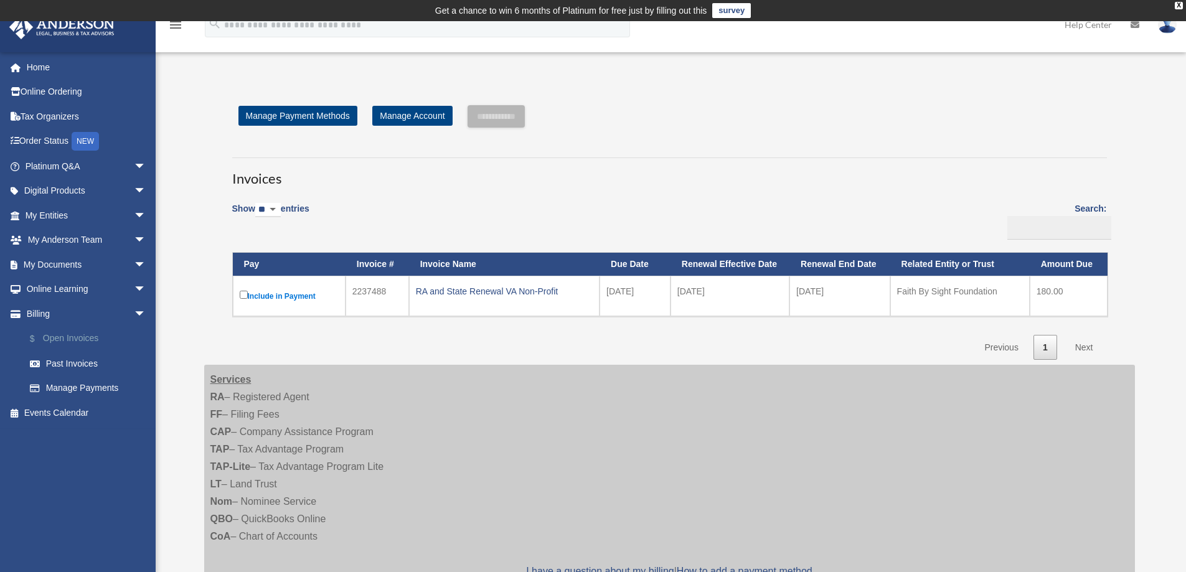
click at [71, 342] on link "$ Open Invoices" at bounding box center [90, 339] width 147 height 26
click at [525, 113] on input "**********" at bounding box center [495, 116] width 57 height 22
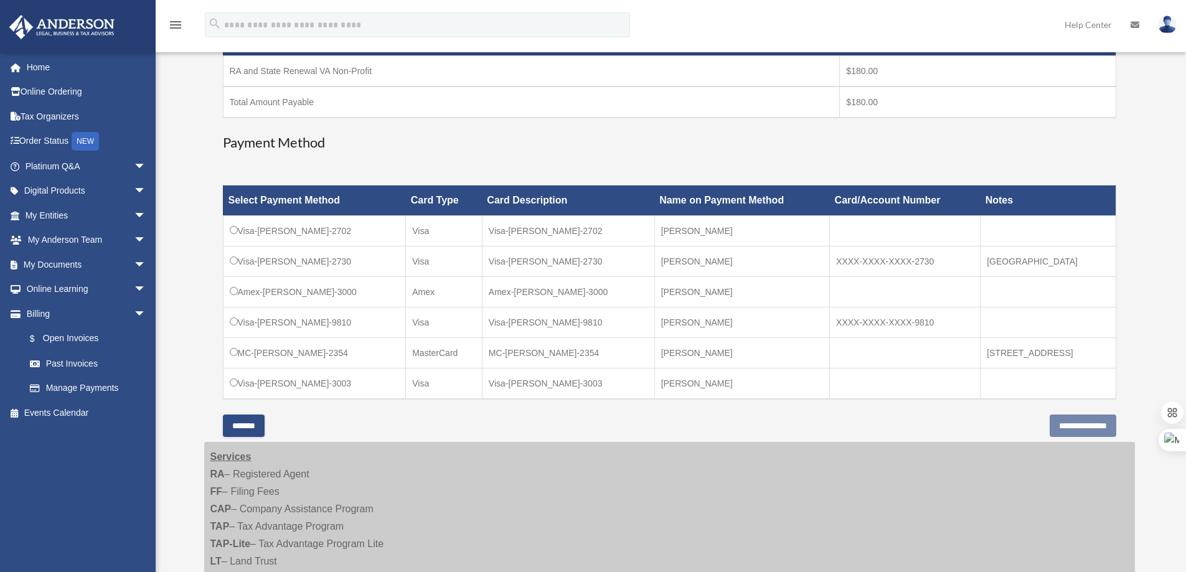
scroll to position [187, 0]
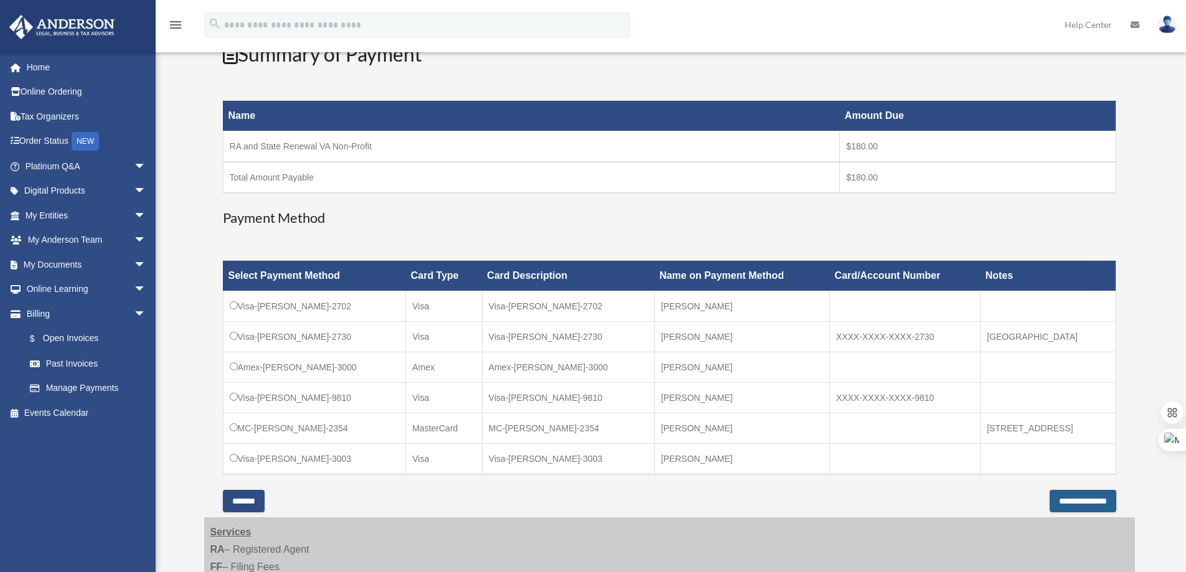
click at [1074, 491] on input "**********" at bounding box center [1082, 501] width 67 height 22
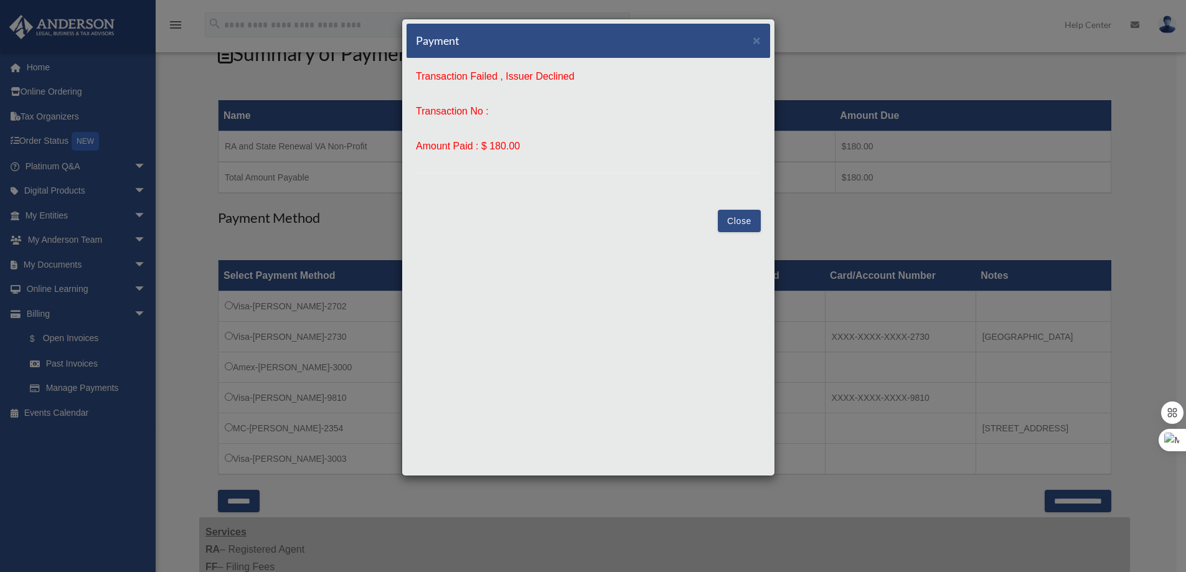
click at [736, 233] on div "Close" at bounding box center [587, 221] width 363 height 42
click at [733, 222] on button "Close" at bounding box center [739, 221] width 43 height 22
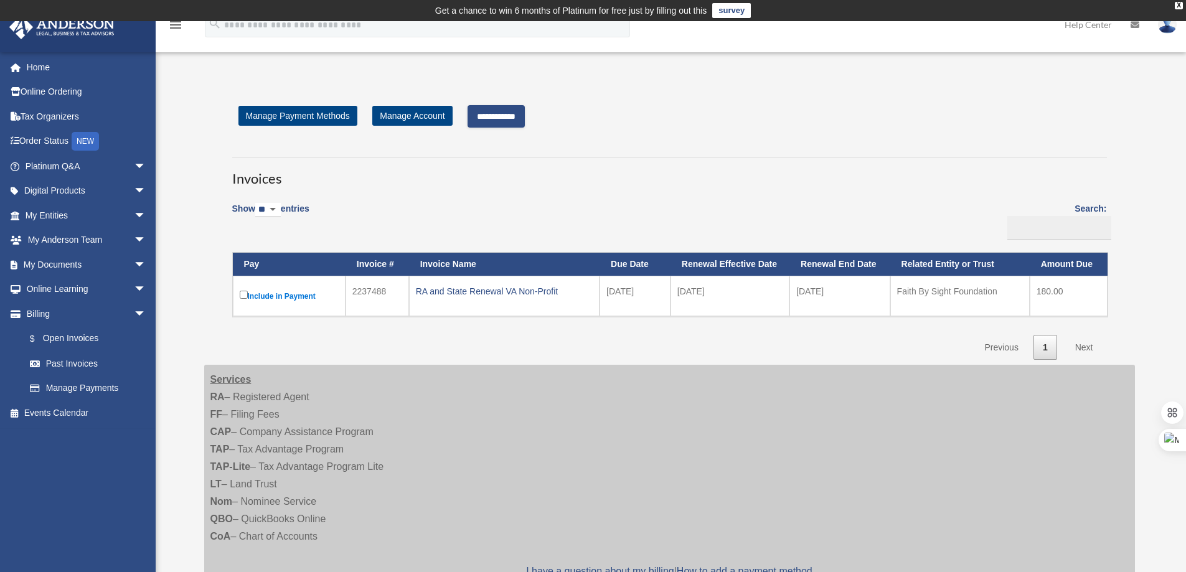
click at [508, 116] on input "**********" at bounding box center [495, 116] width 57 height 22
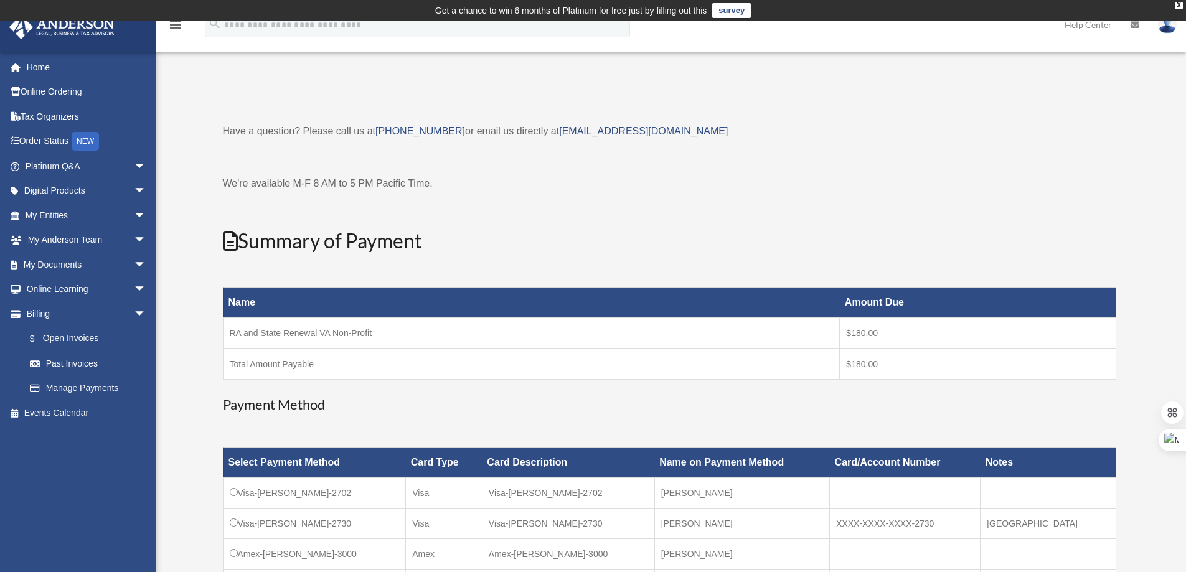
scroll to position [311, 0]
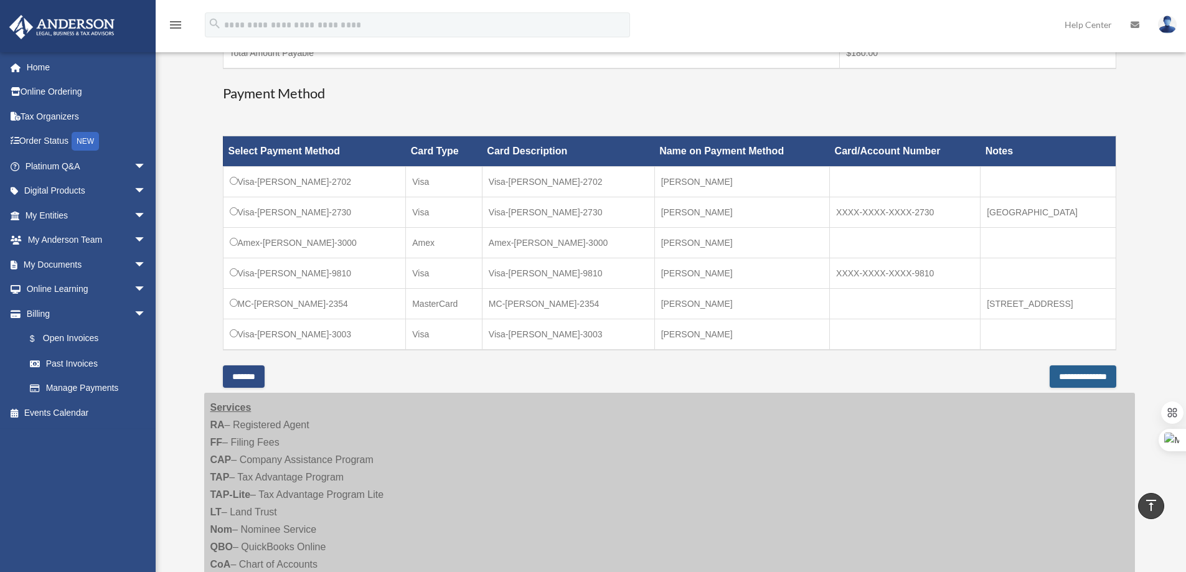
click at [1063, 378] on input "**********" at bounding box center [1082, 376] width 67 height 22
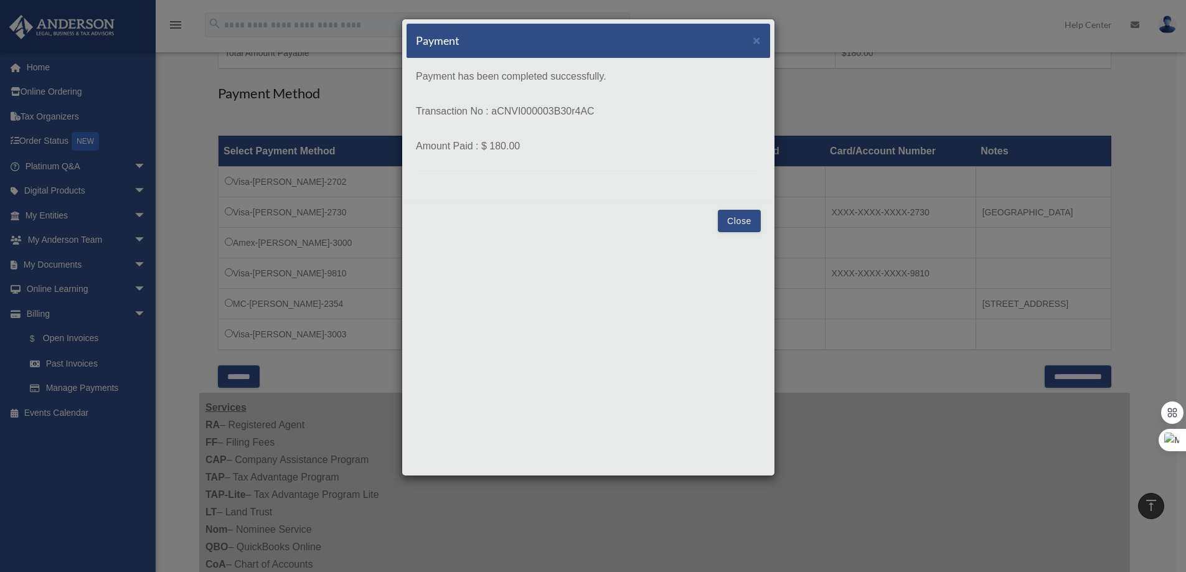
click at [740, 220] on button "Close" at bounding box center [739, 221] width 43 height 22
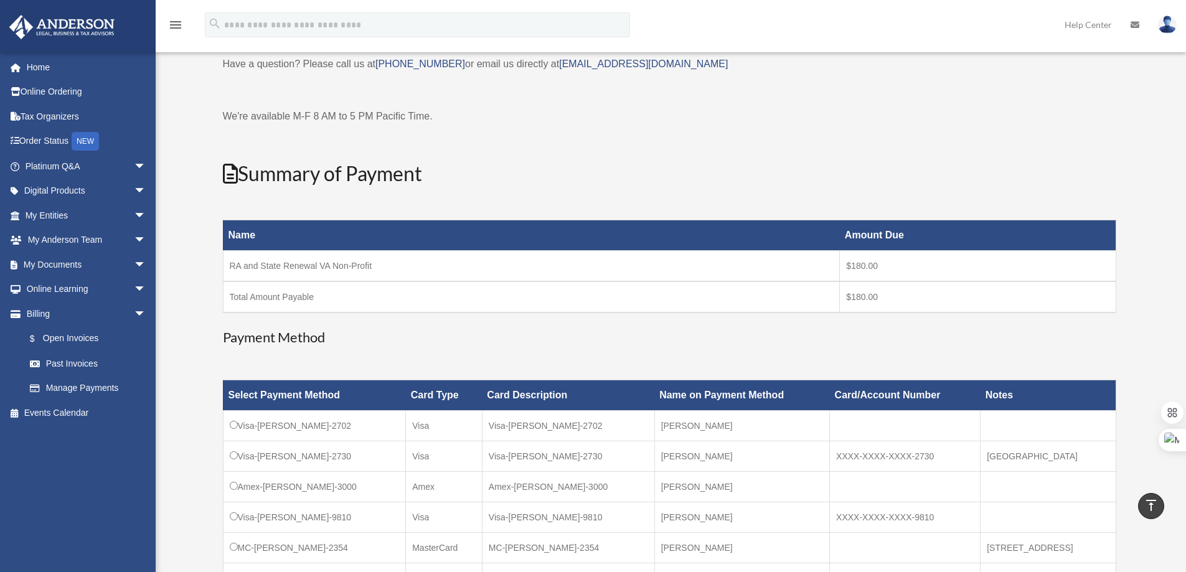
scroll to position [62, 0]
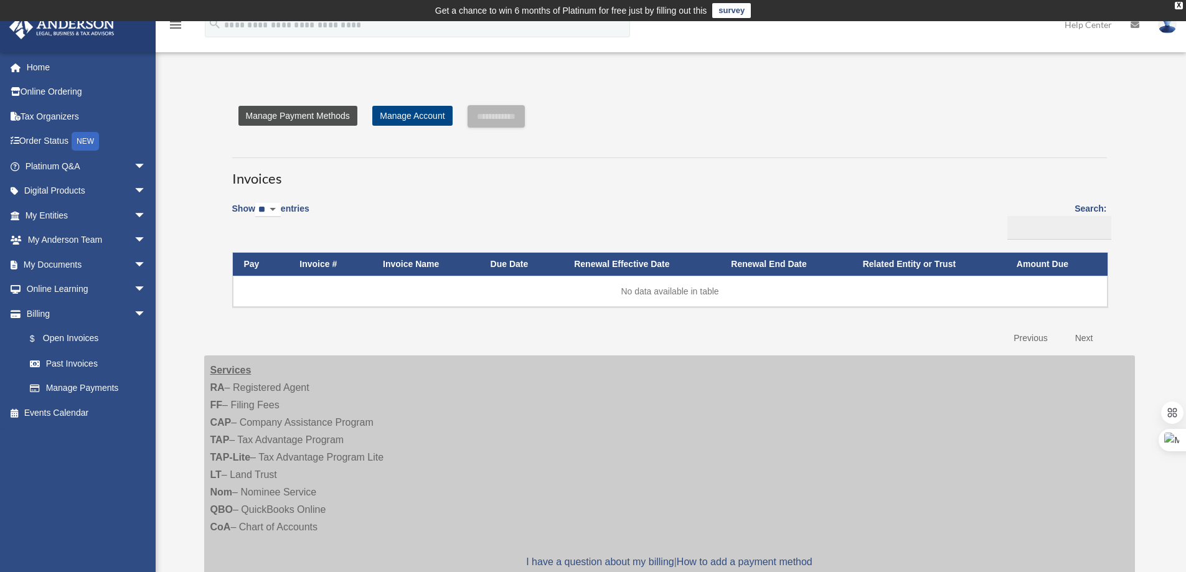
click at [332, 116] on link "Manage Payment Methods" at bounding box center [297, 116] width 119 height 20
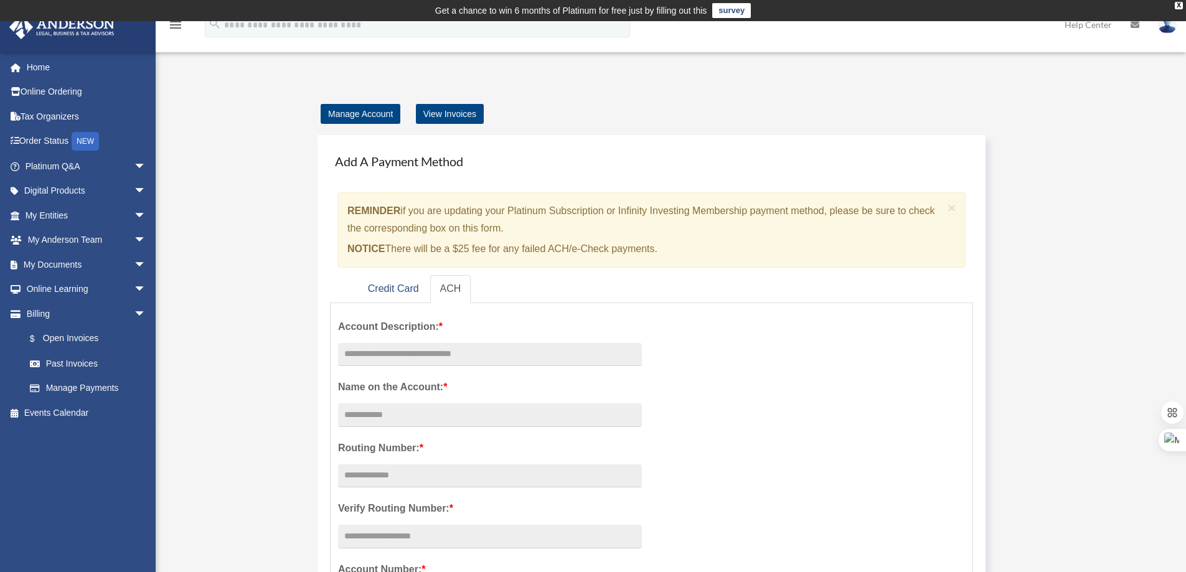
scroll to position [62, 0]
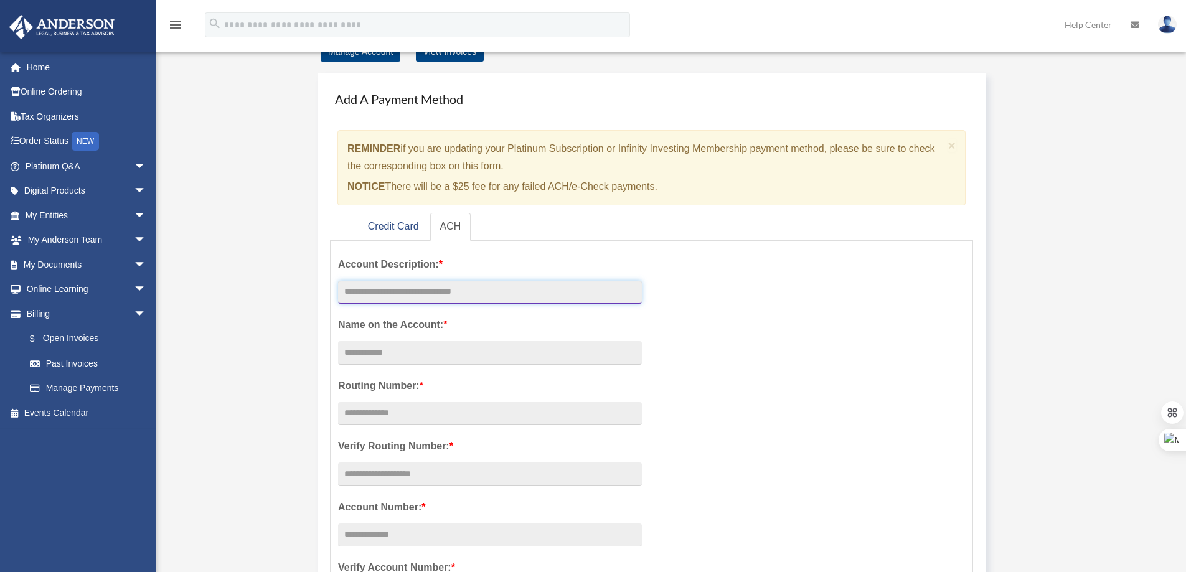
click at [460, 284] on input "text" at bounding box center [490, 293] width 304 height 24
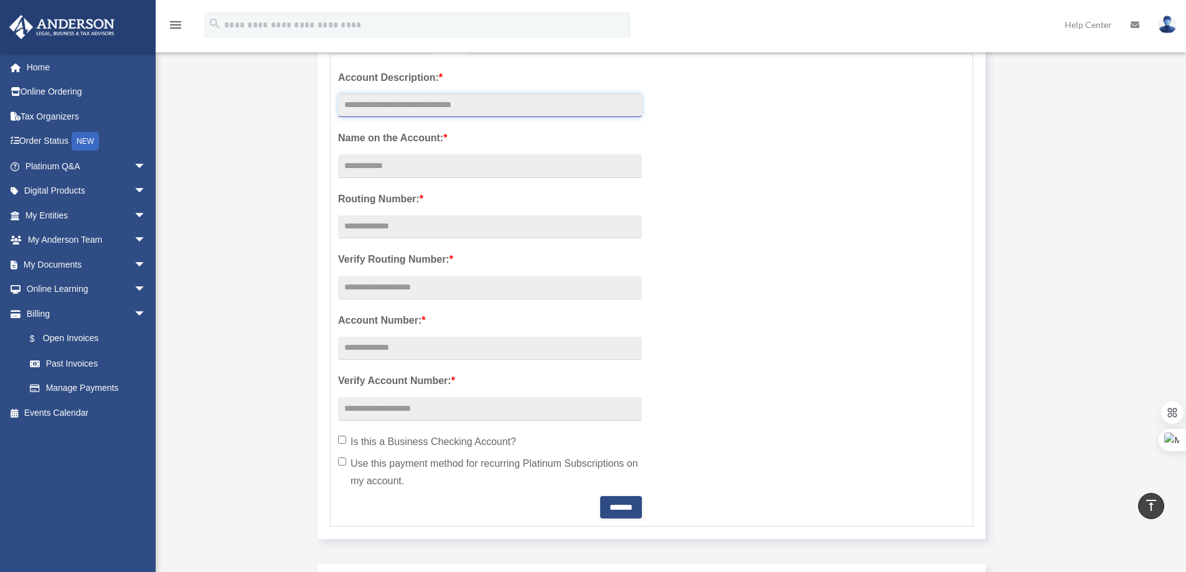
scroll to position [0, 0]
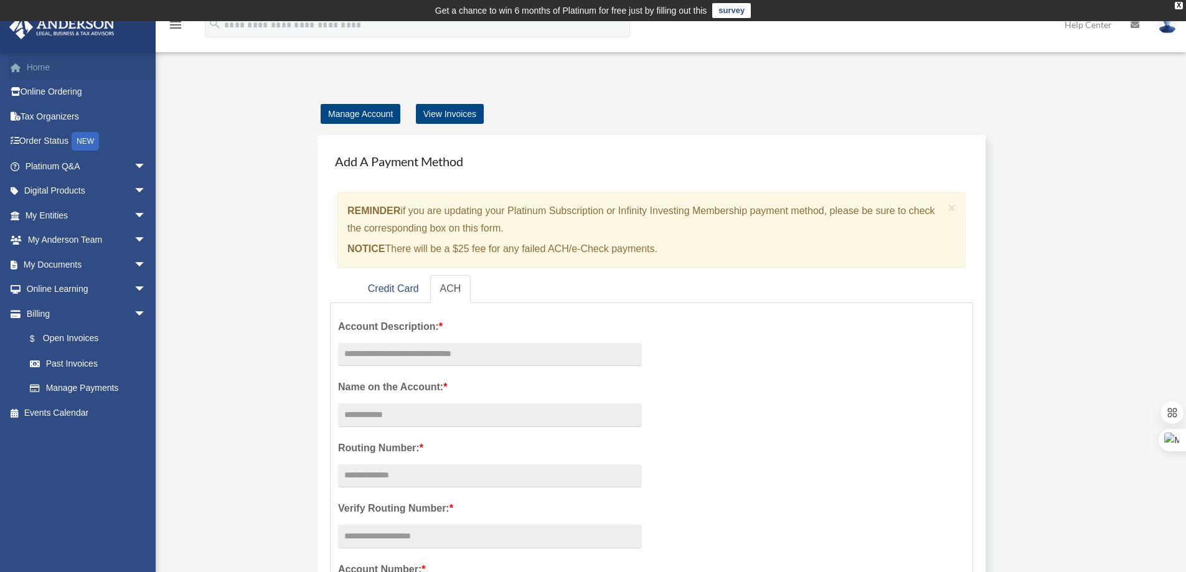
click at [35, 70] on link "Home" at bounding box center [87, 67] width 156 height 25
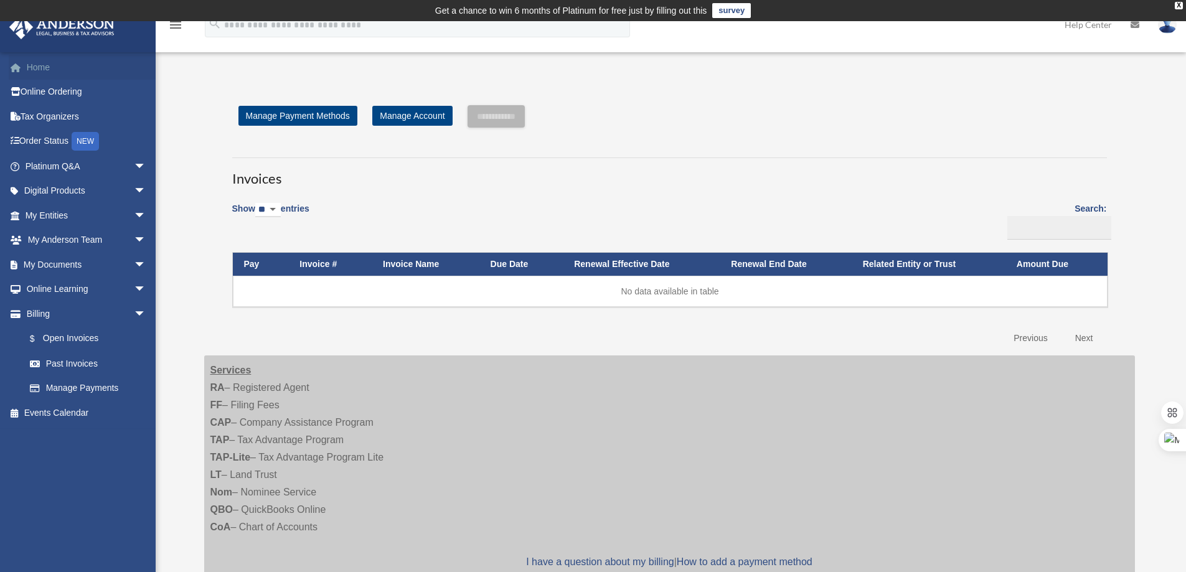
click at [63, 75] on link "Home" at bounding box center [87, 67] width 156 height 25
